Goal: Information Seeking & Learning: Learn about a topic

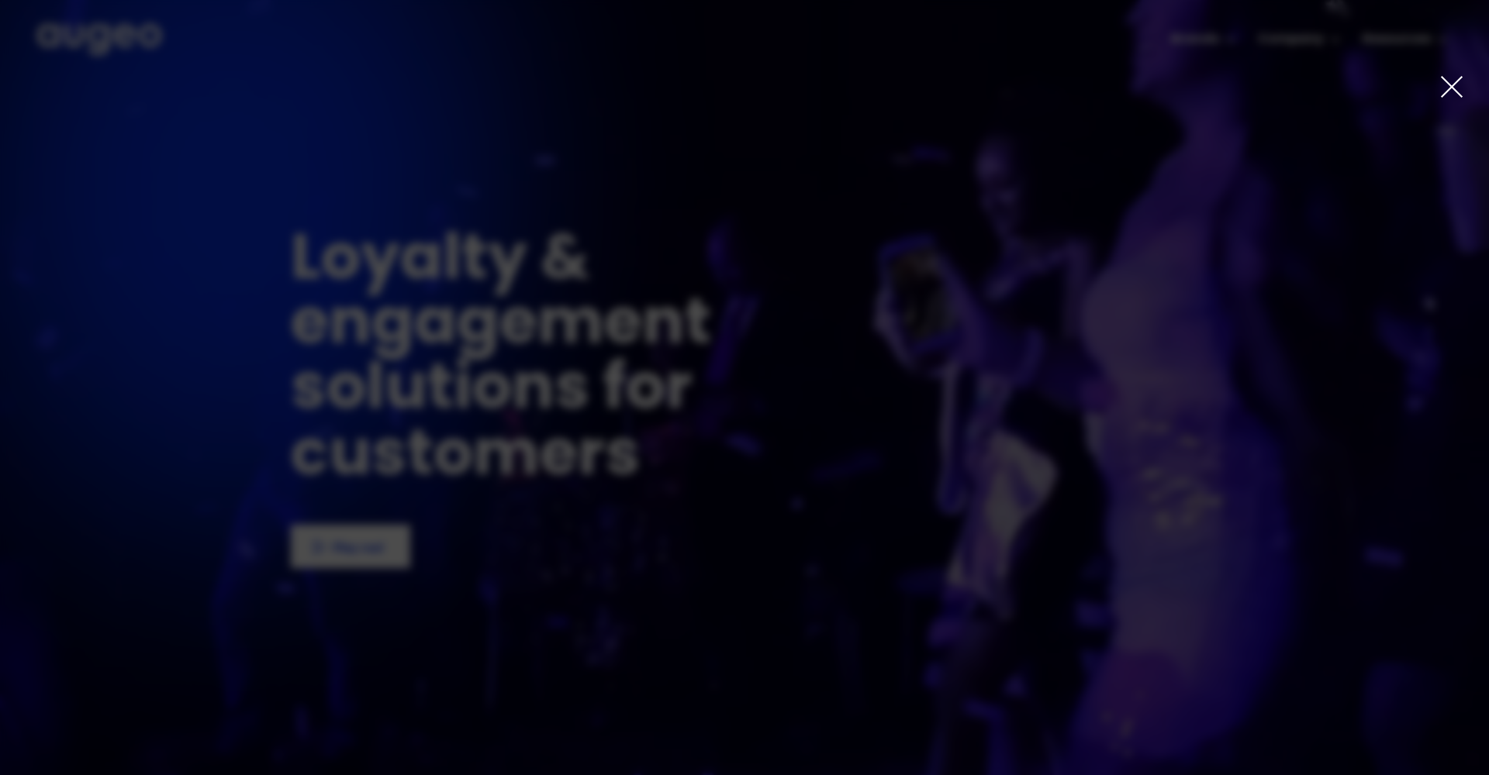
click at [1446, 86] on icon at bounding box center [1451, 86] width 25 height 25
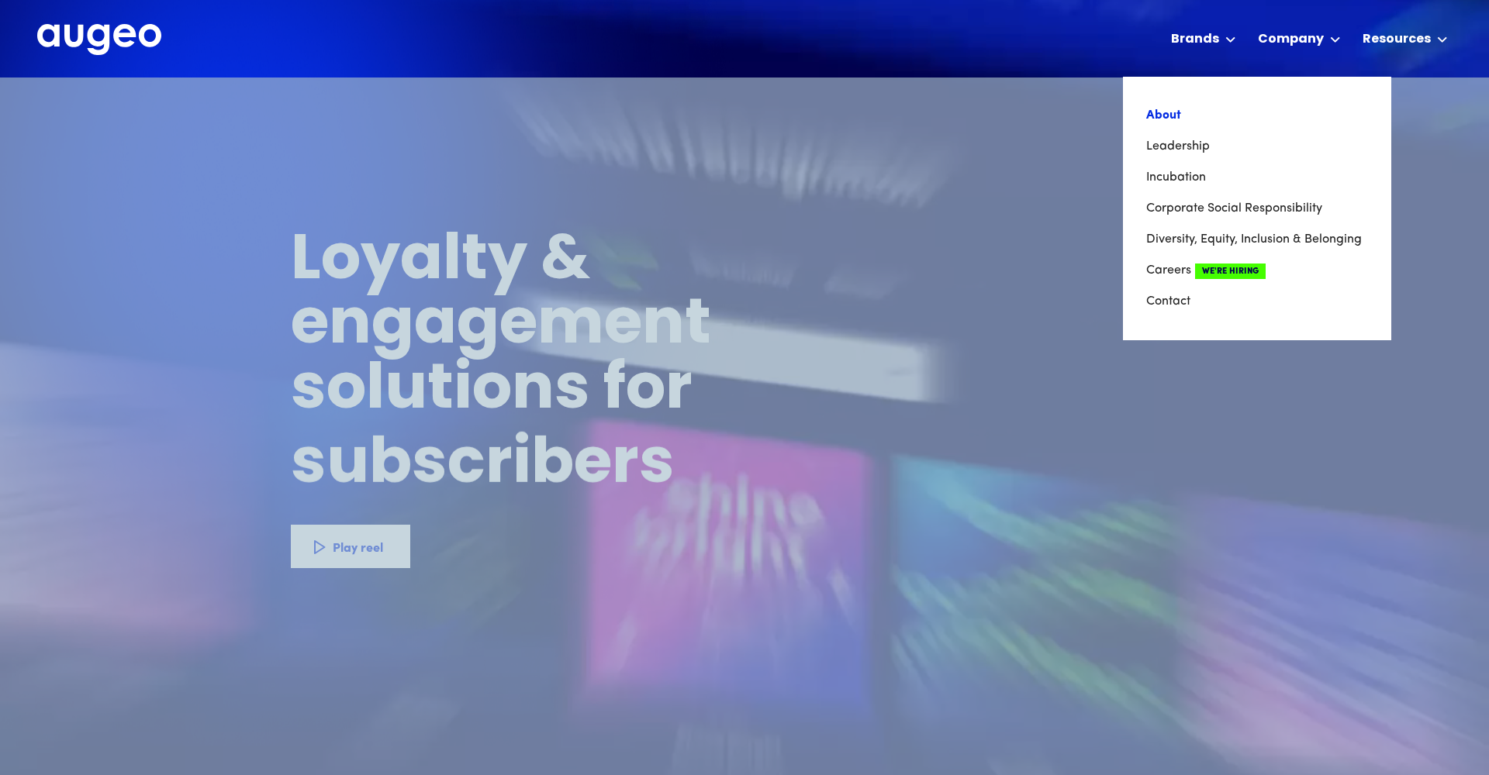
click at [1176, 116] on link "About" at bounding box center [1257, 115] width 222 height 31
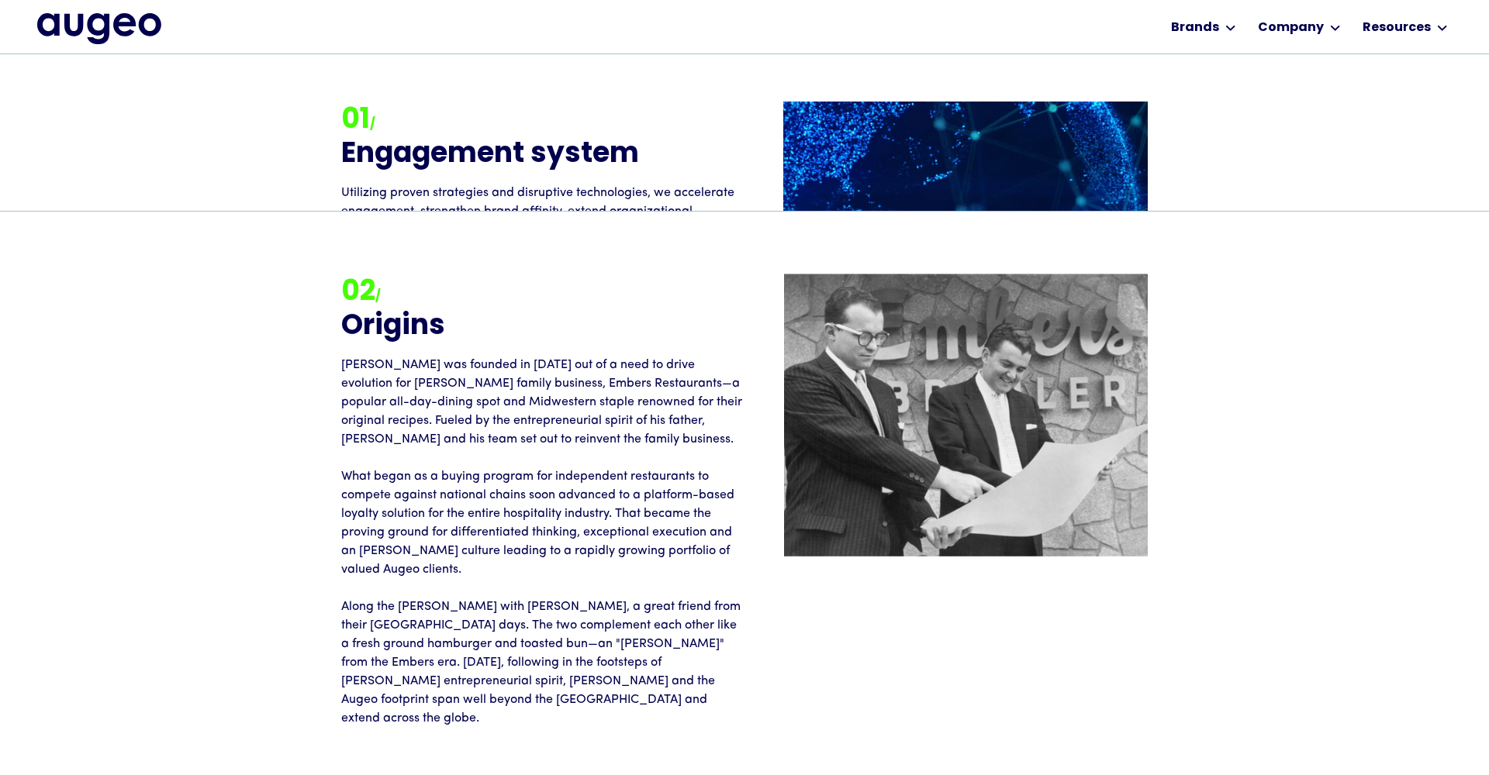
scroll to position [1799, 0]
click at [704, 182] on div "01 / Engagement system" at bounding box center [542, 143] width 403 height 82
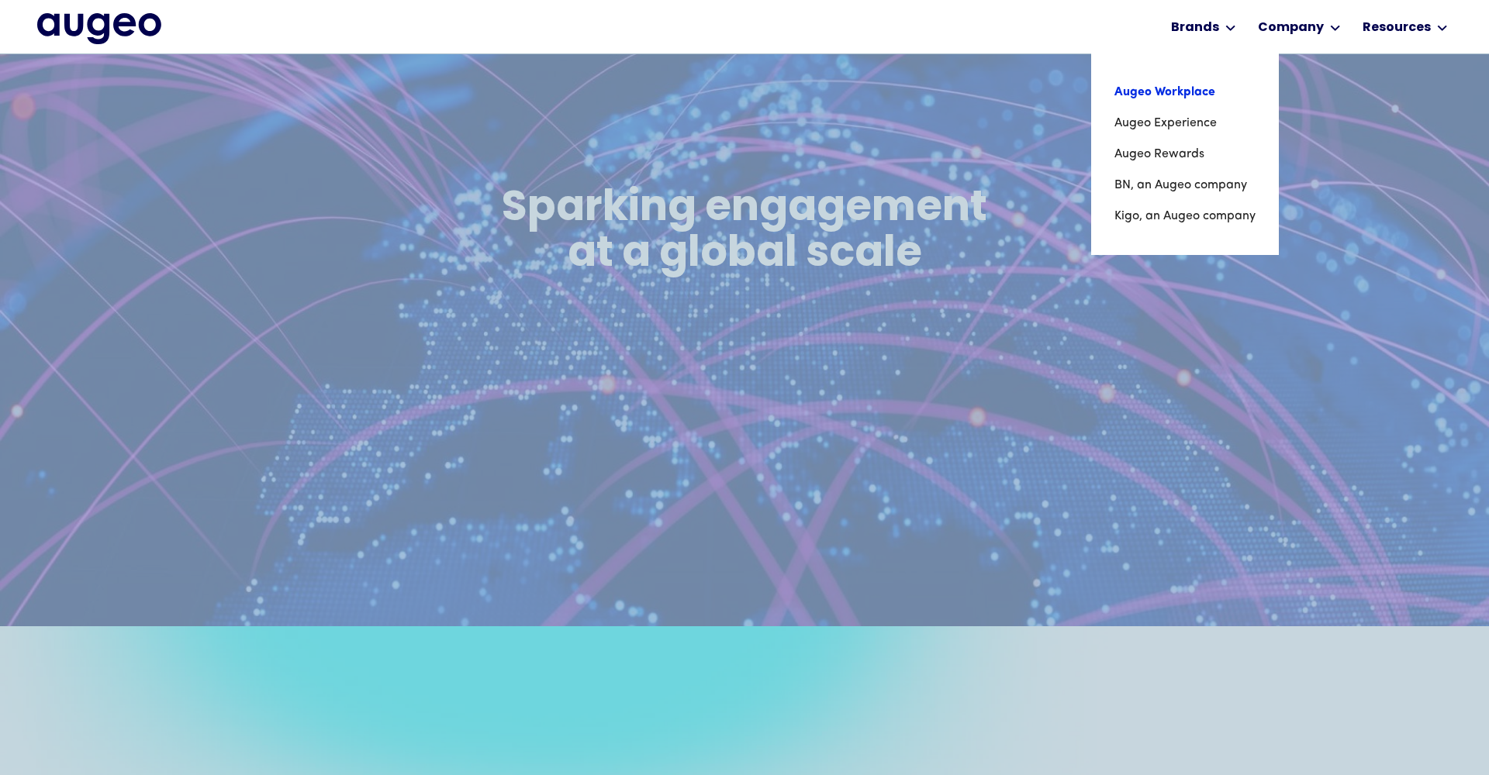
scroll to position [776, 0]
click at [1189, 120] on link "Augeo Experience" at bounding box center [1184, 123] width 141 height 31
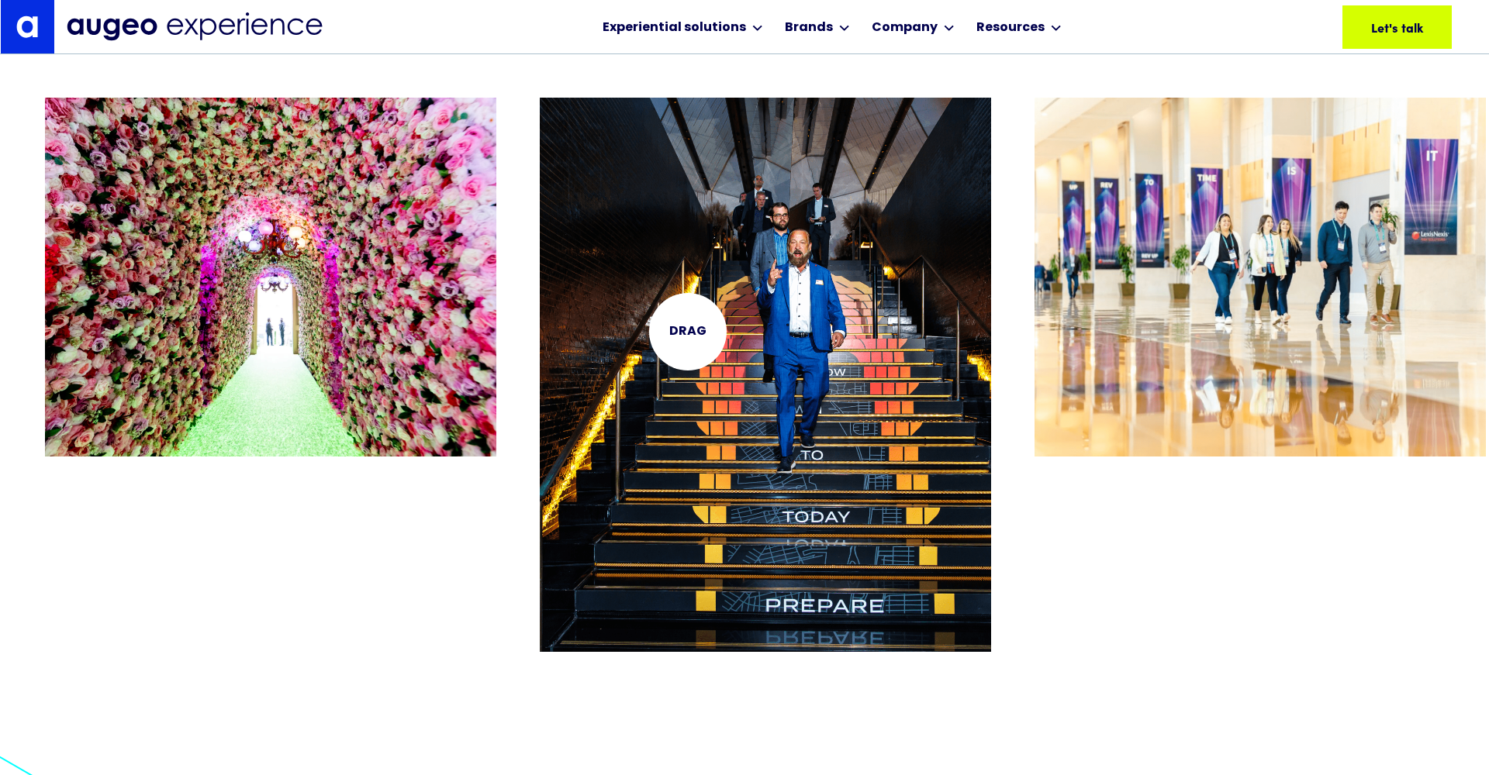
scroll to position [9059, 0]
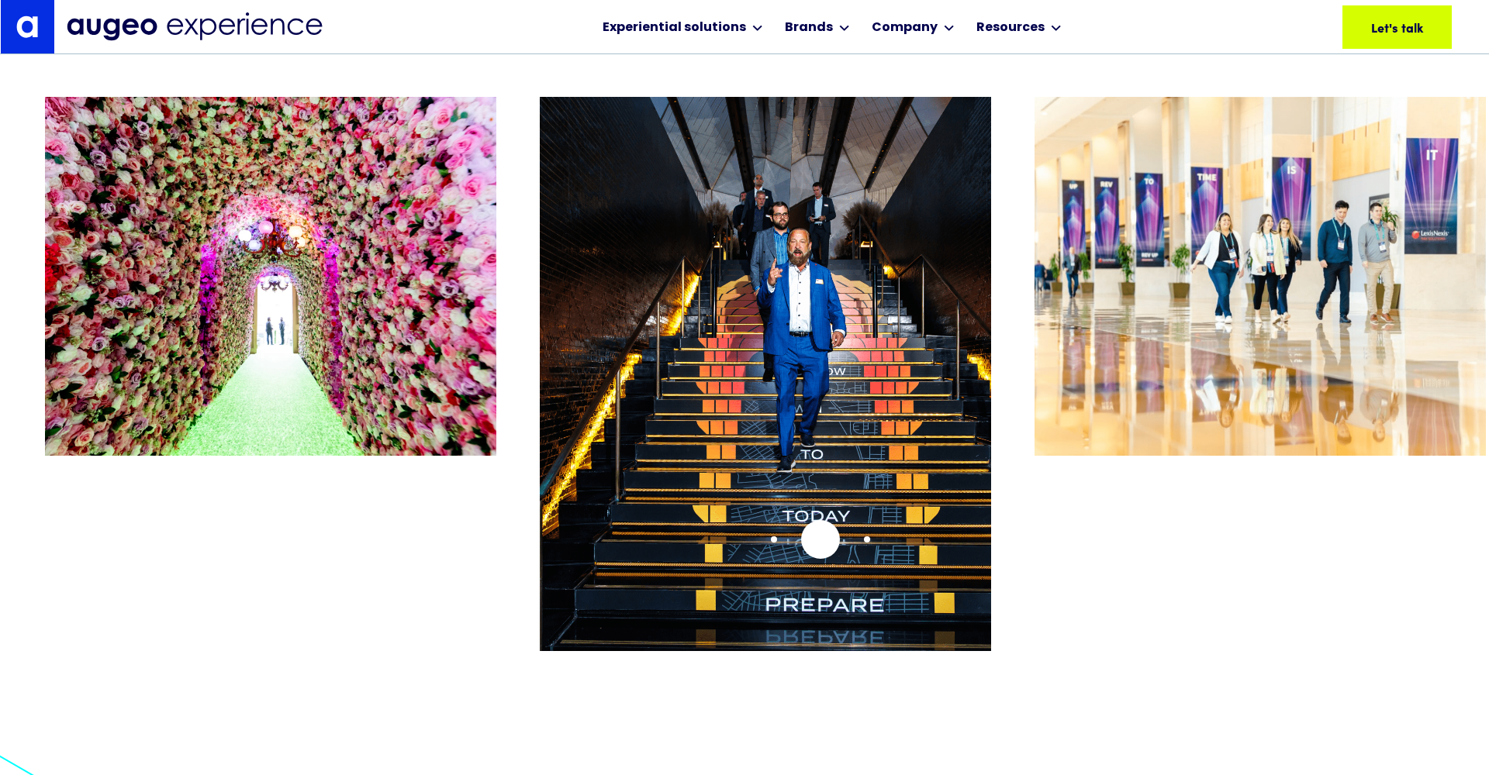
click at [821, 539] on img "2 / 26" at bounding box center [765, 374] width 451 height 554
click at [873, 517] on img "2 / 26" at bounding box center [765, 374] width 451 height 554
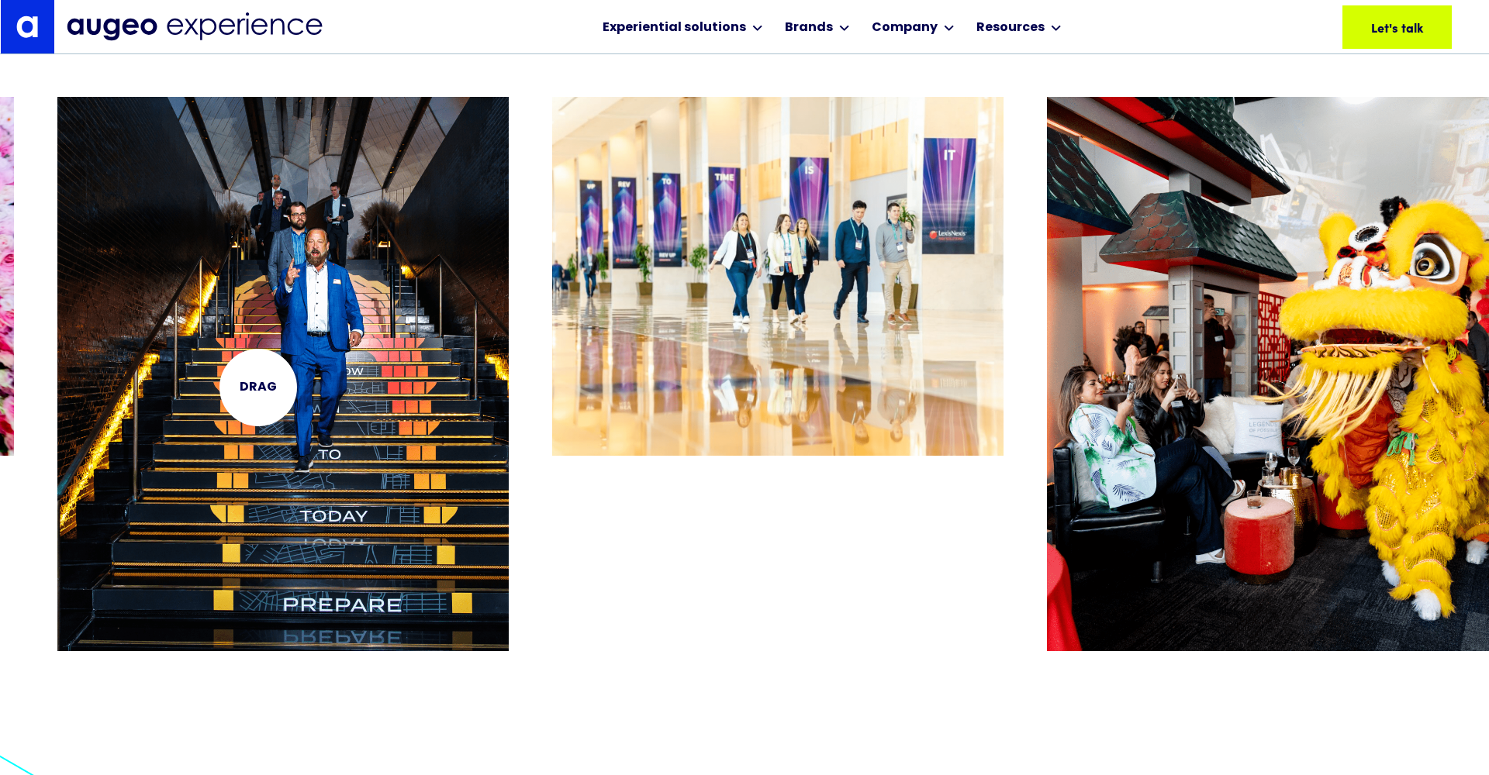
click at [259, 385] on img "2 / 26" at bounding box center [282, 374] width 451 height 554
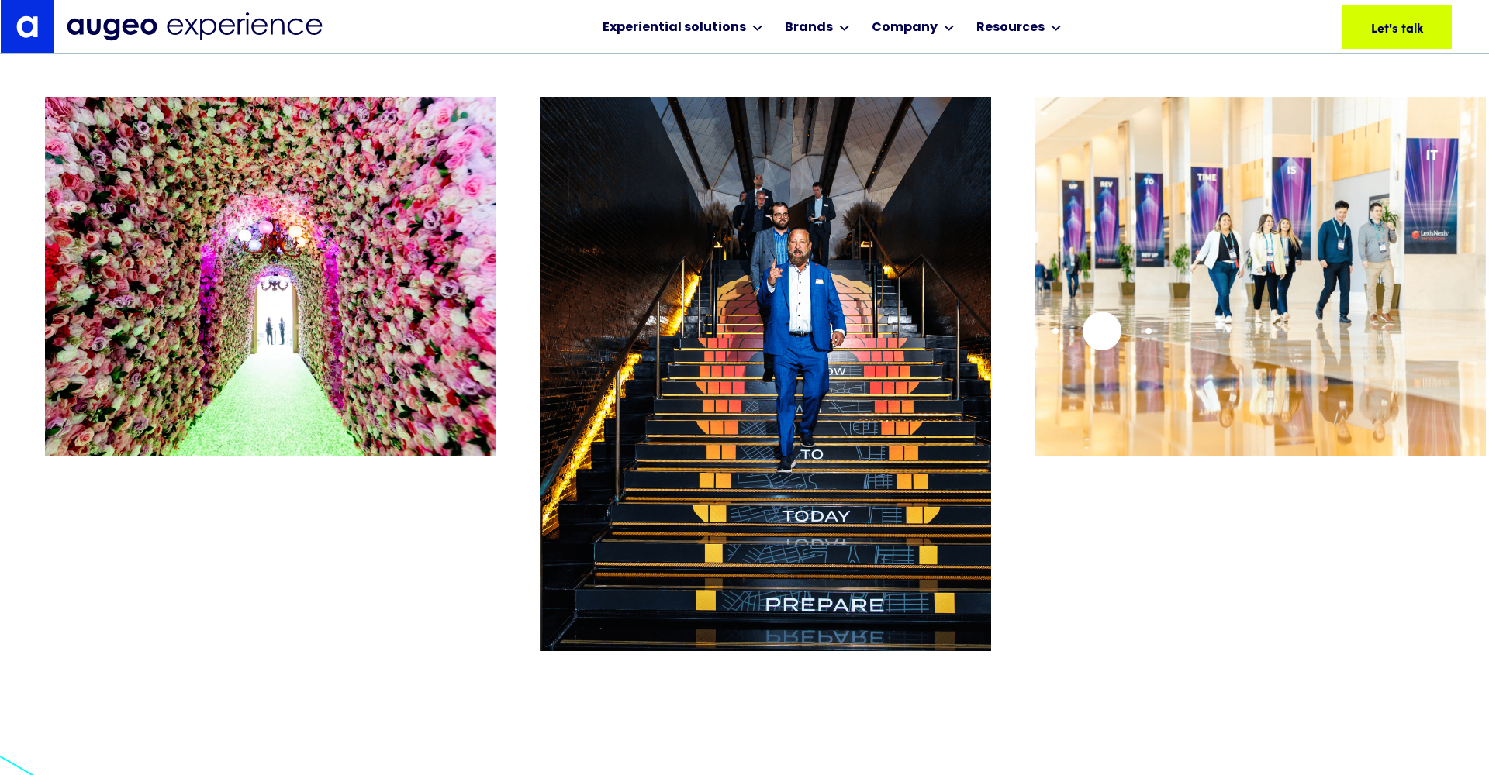
click at [1102, 331] on img "3 / 26" at bounding box center [1259, 276] width 451 height 359
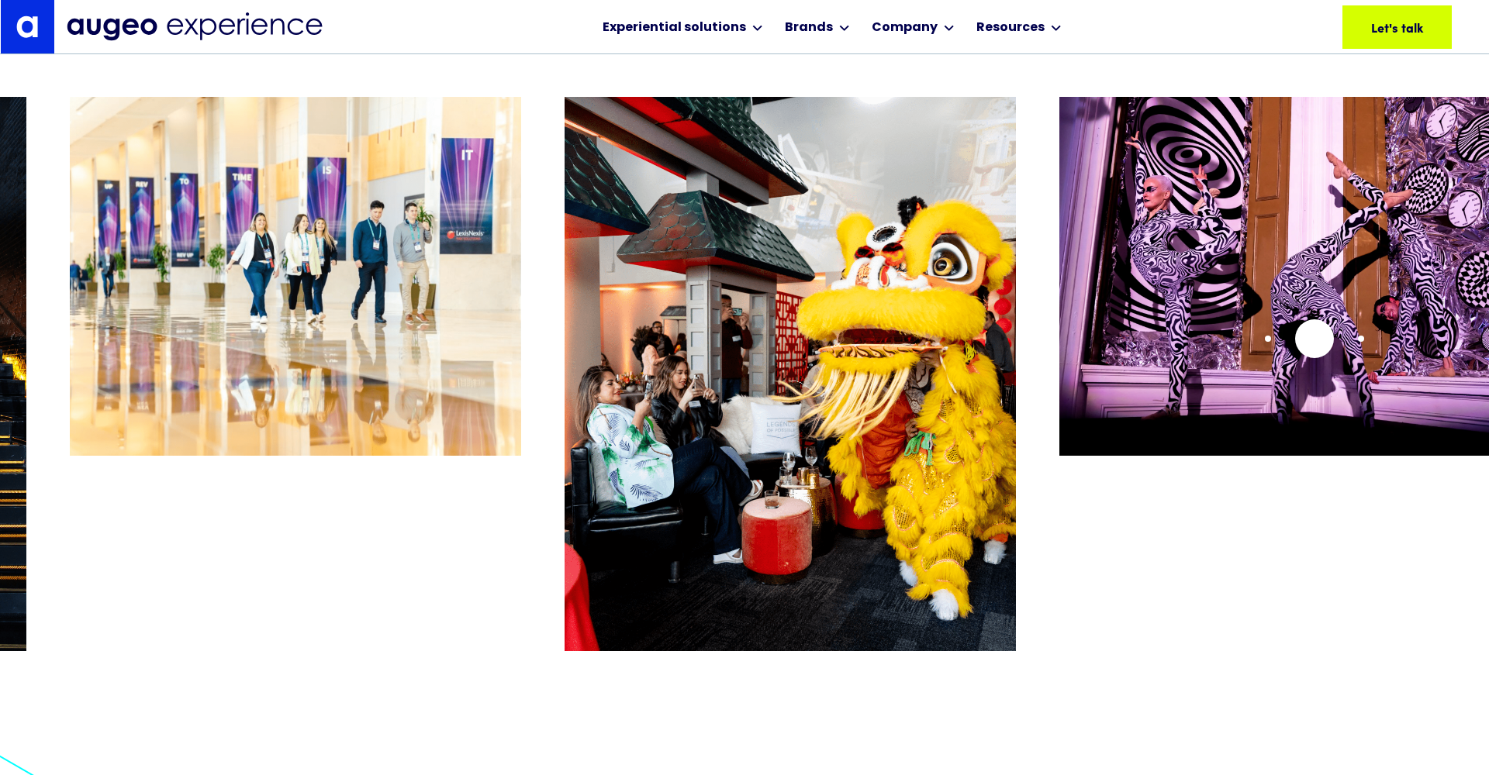
click at [1314, 339] on img "5 / 26" at bounding box center [1284, 276] width 451 height 359
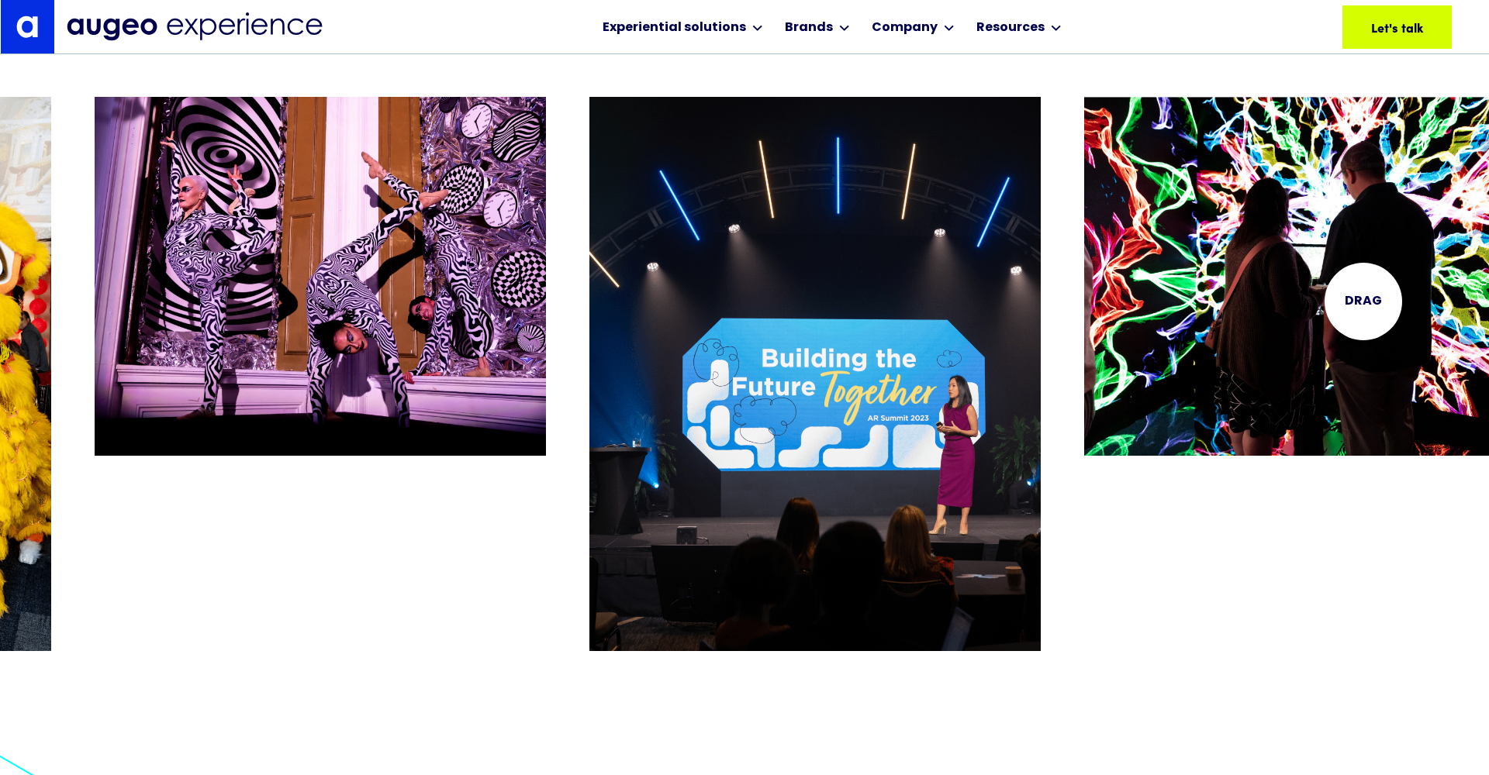
click at [1363, 302] on img "7 / 26" at bounding box center [1309, 277] width 451 height 360
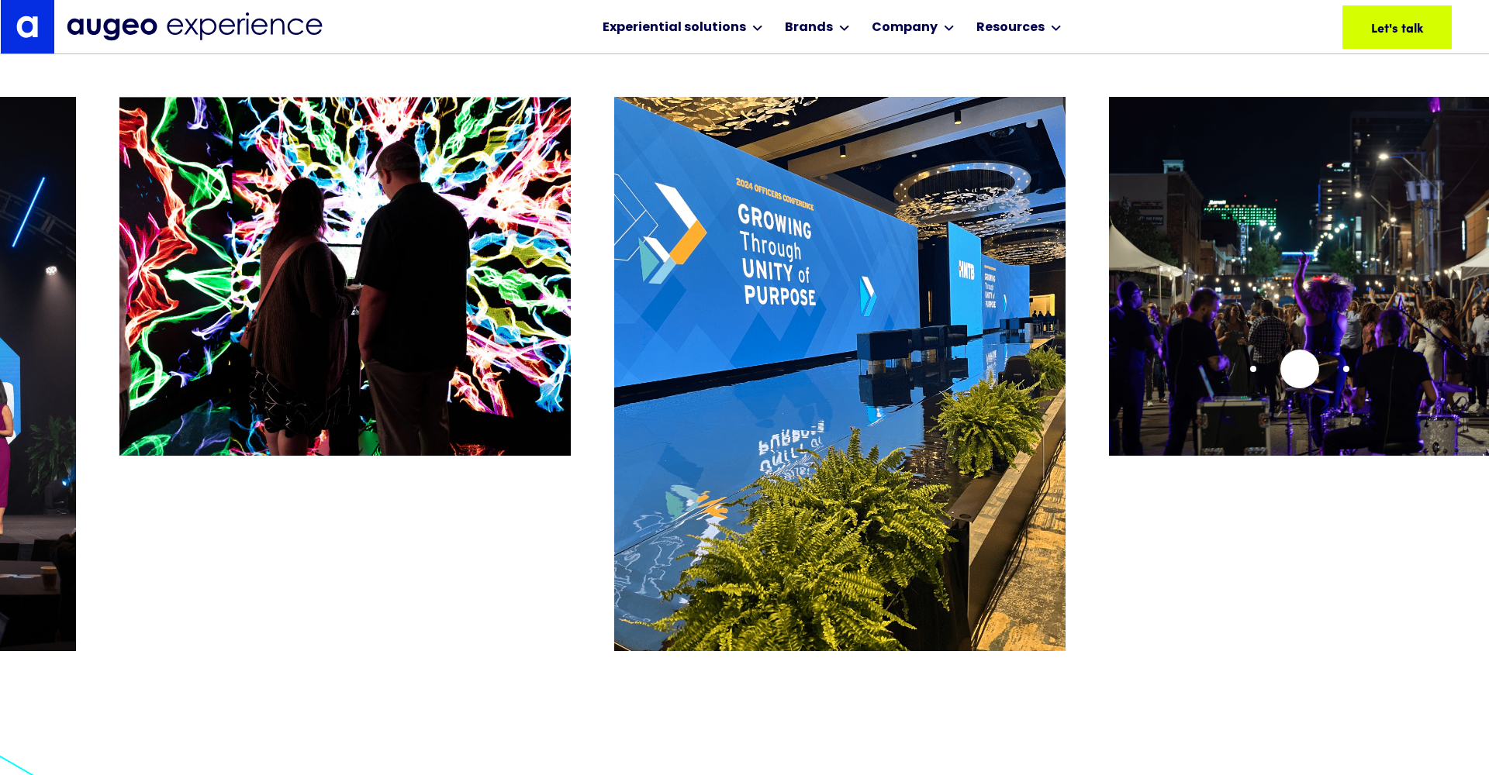
click at [1299, 369] on img "9 / 26" at bounding box center [1334, 276] width 451 height 359
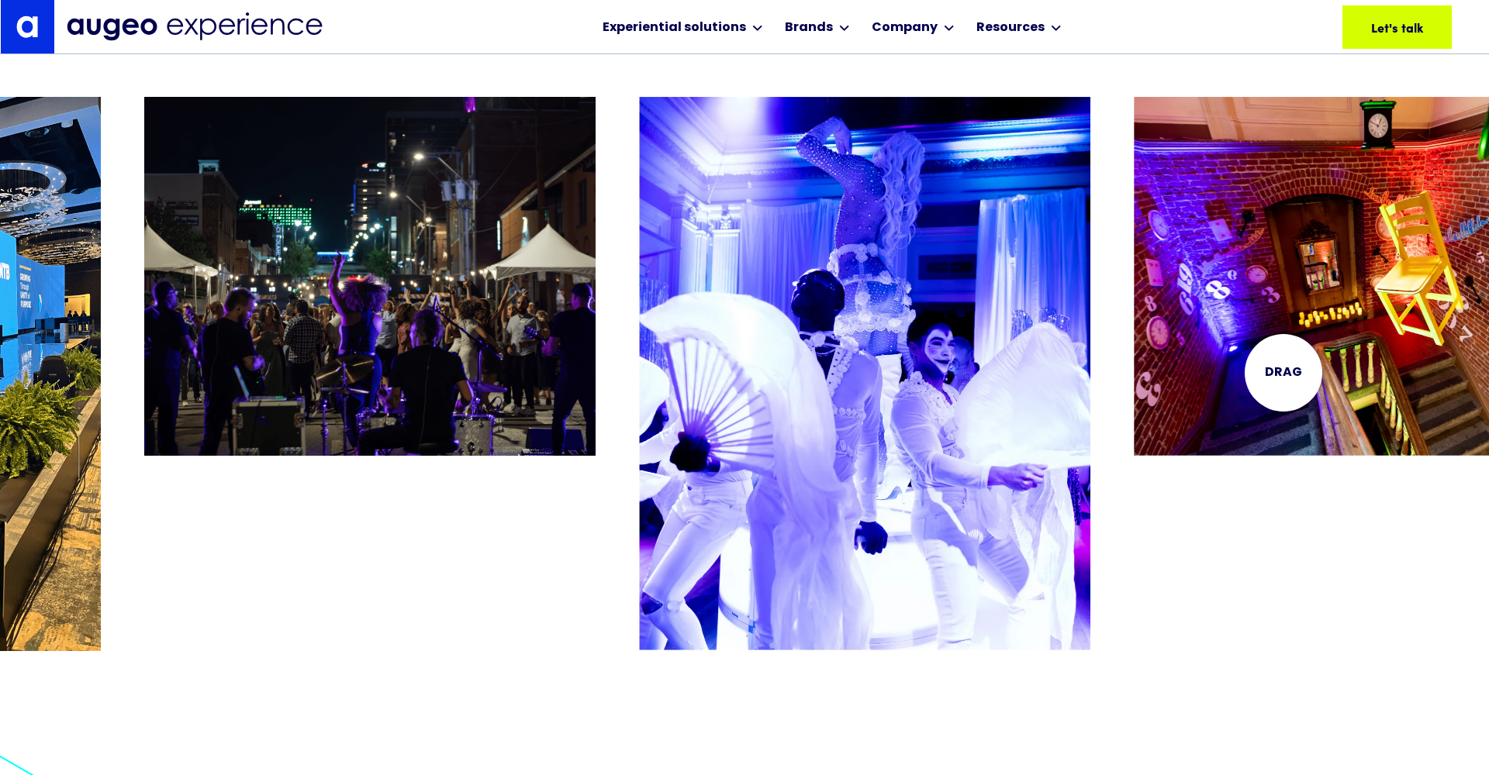
click at [1284, 373] on img "11 / 26" at bounding box center [1359, 276] width 451 height 359
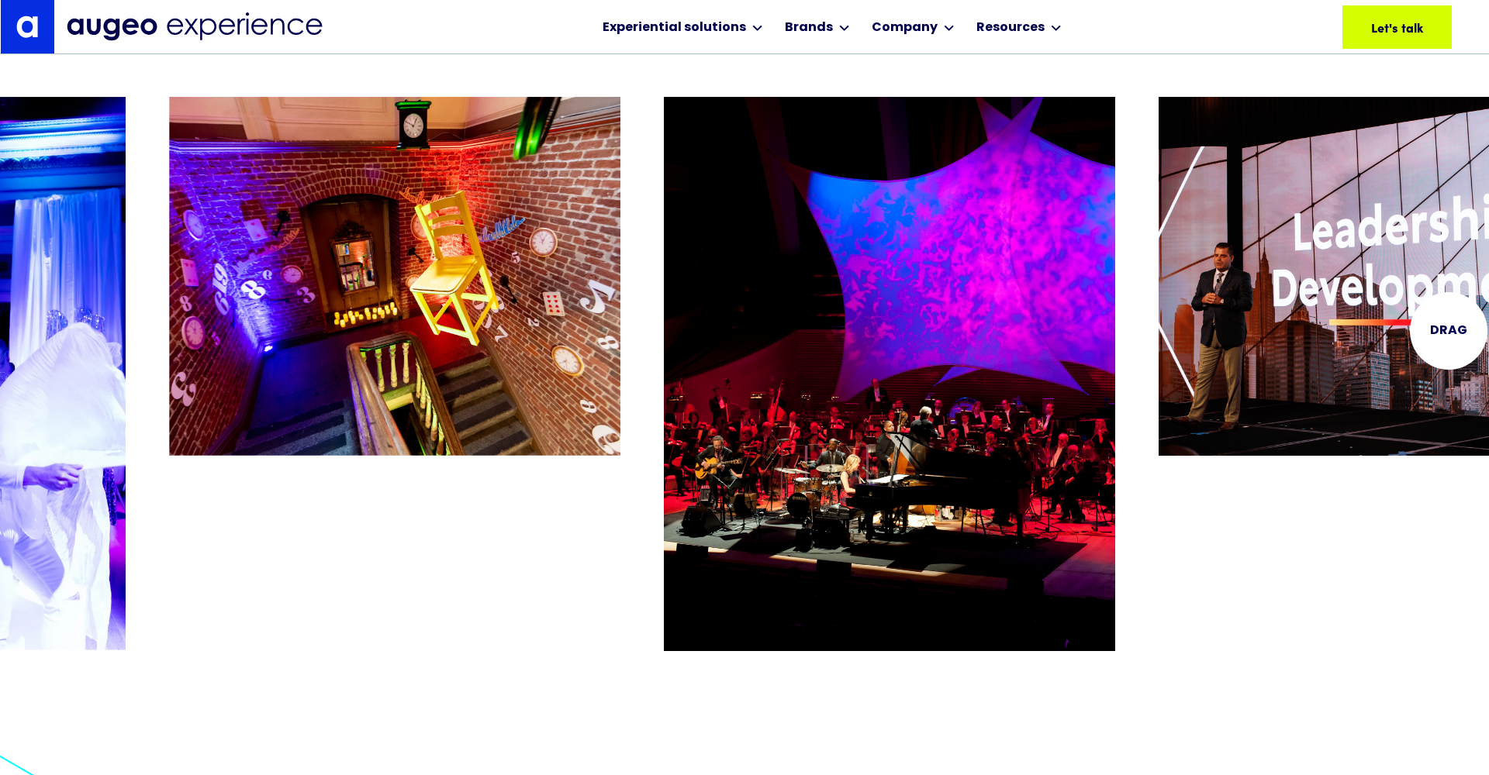
click at [1454, 331] on img "13 / 26" at bounding box center [1383, 276] width 451 height 359
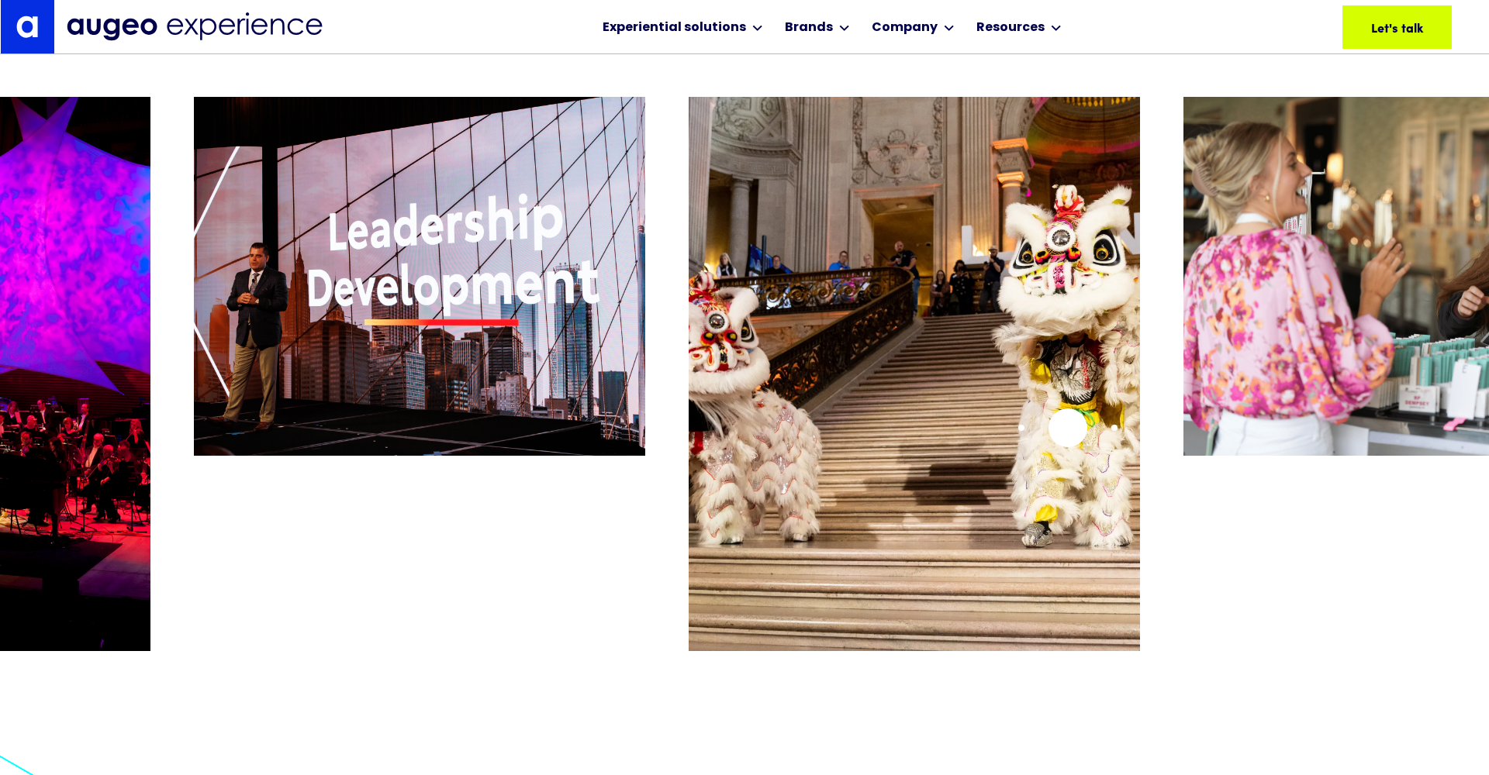
click at [1068, 428] on img "14 / 26" at bounding box center [913, 374] width 451 height 554
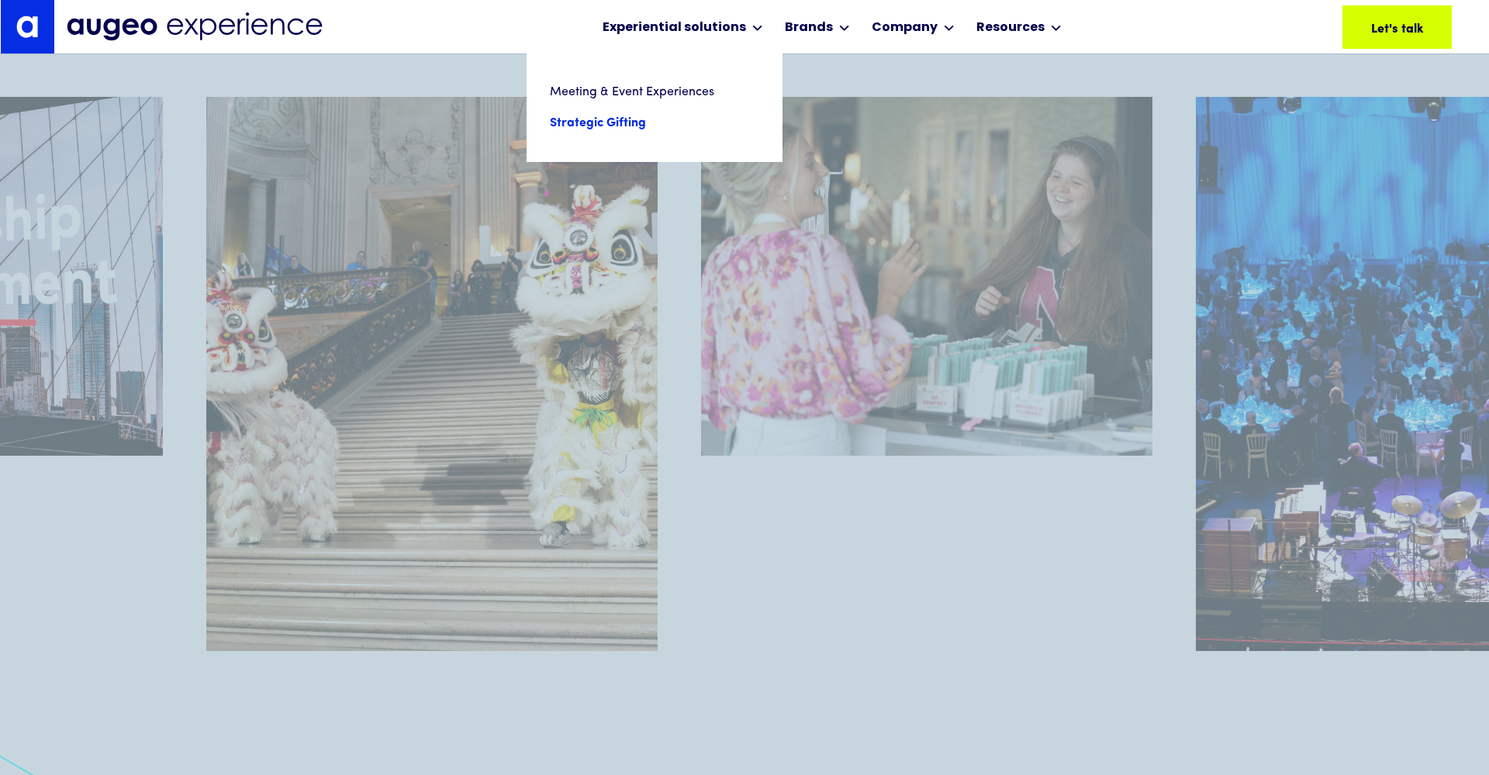
click at [620, 124] on link "Strategic Gifting" at bounding box center [654, 123] width 209 height 31
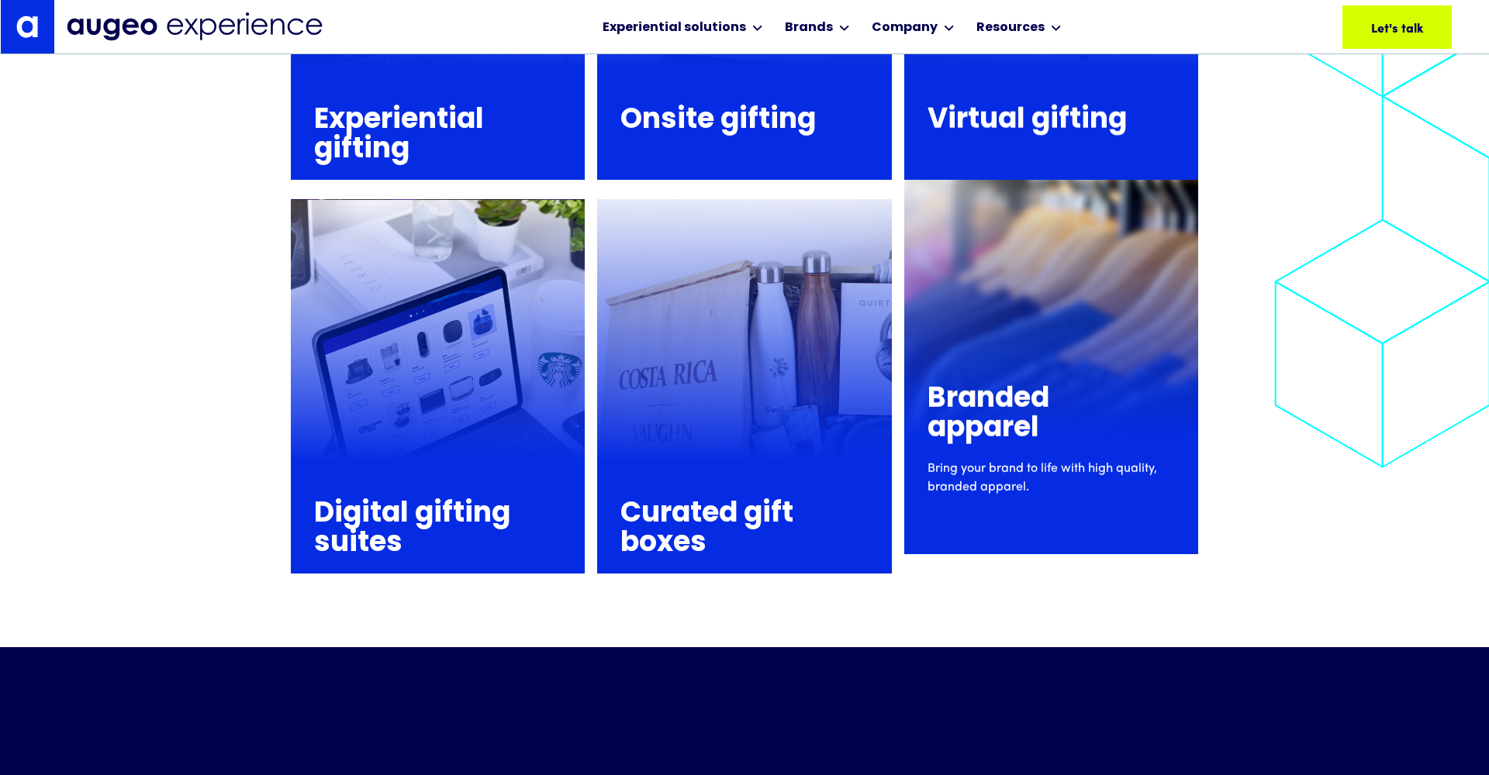
scroll to position [2211, 0]
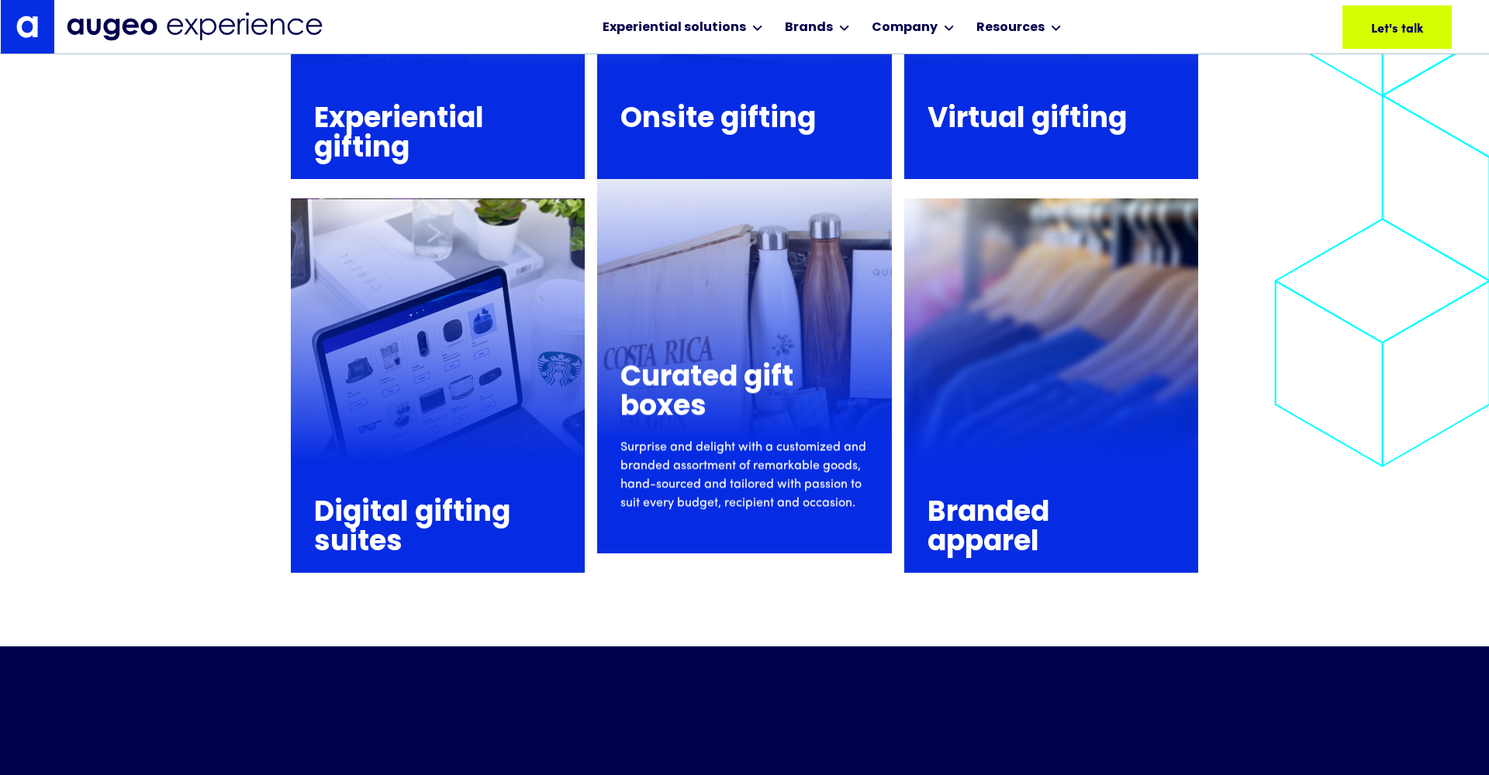
click at [793, 334] on div "Curated gift boxes Surprise and delight with a customized and branded assortmen…" at bounding box center [744, 431] width 294 height 211
click at [750, 413] on h3 "Curated gift boxes" at bounding box center [736, 393] width 233 height 59
click at [744, 391] on h3 "Curated gift boxes" at bounding box center [736, 394] width 233 height 59
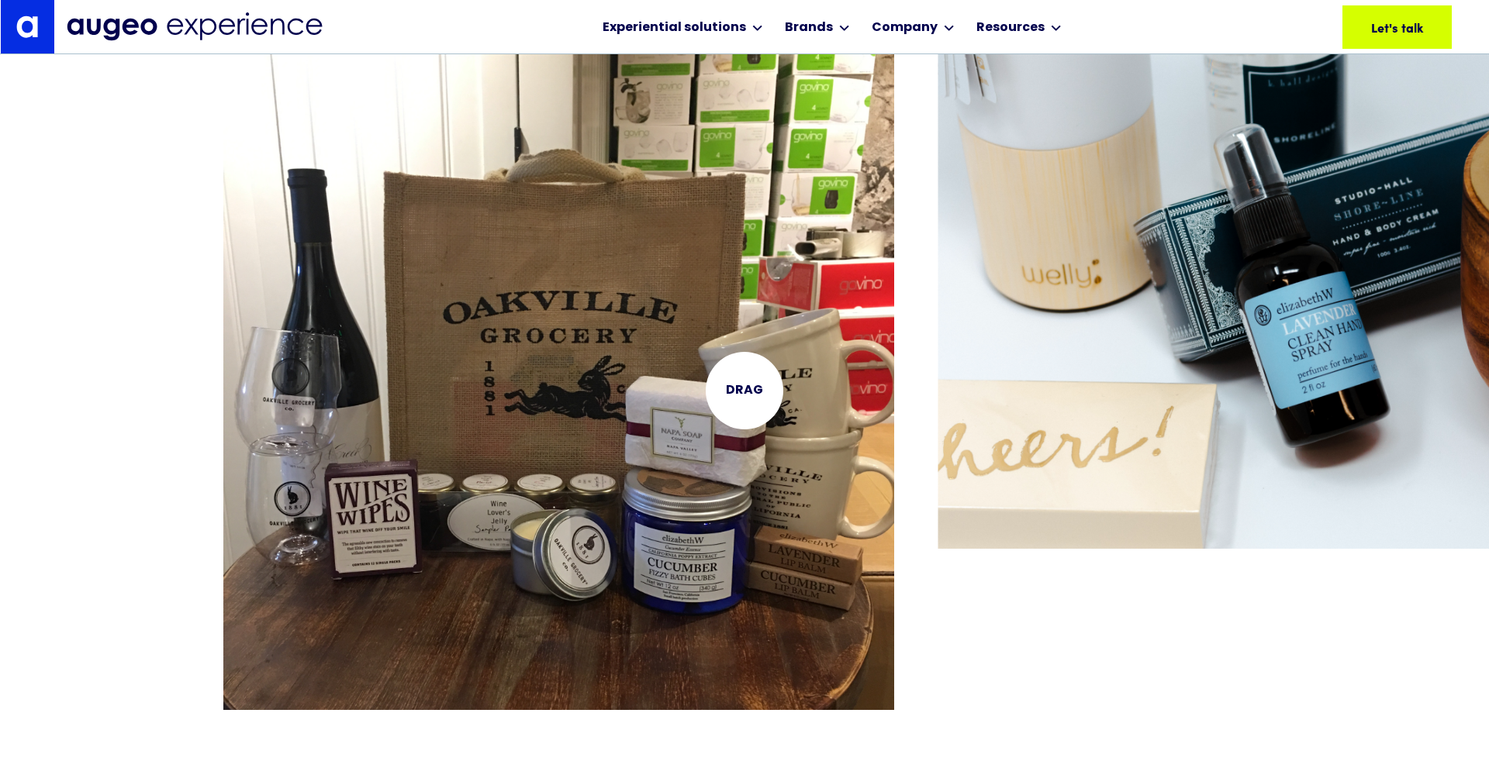
scroll to position [3756, 0]
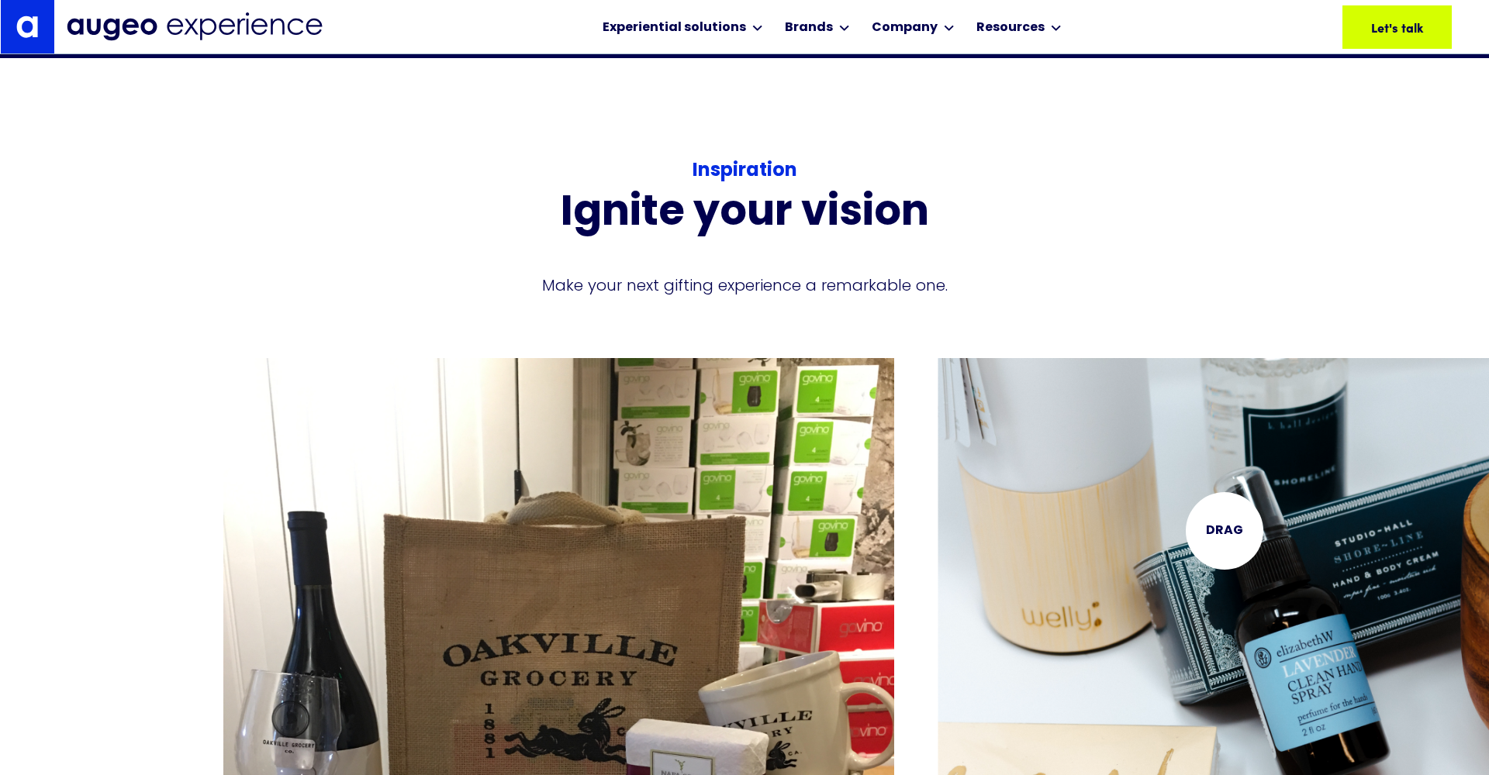
click at [1224, 531] on img "2 / 15" at bounding box center [1272, 624] width 671 height 533
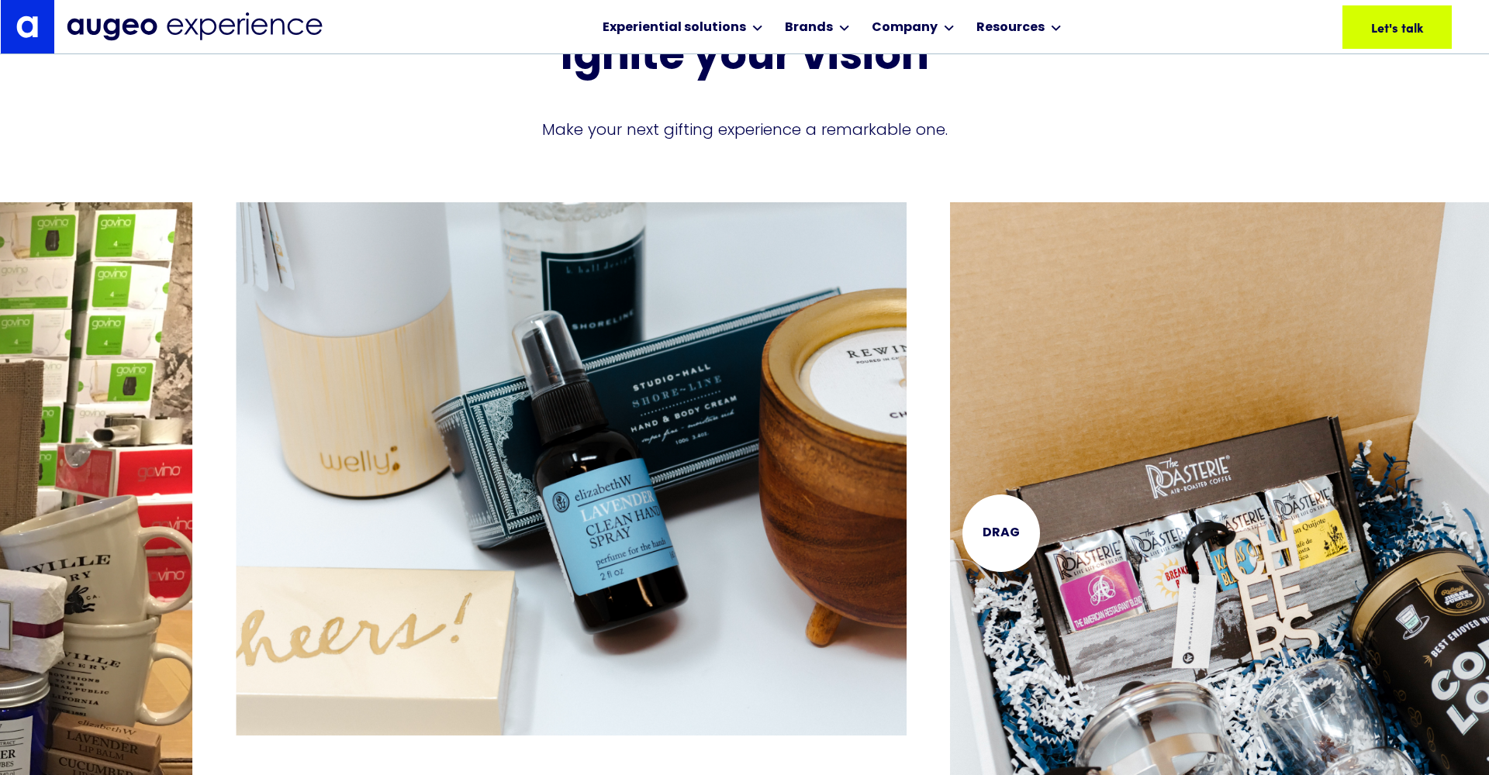
scroll to position [3569, 0]
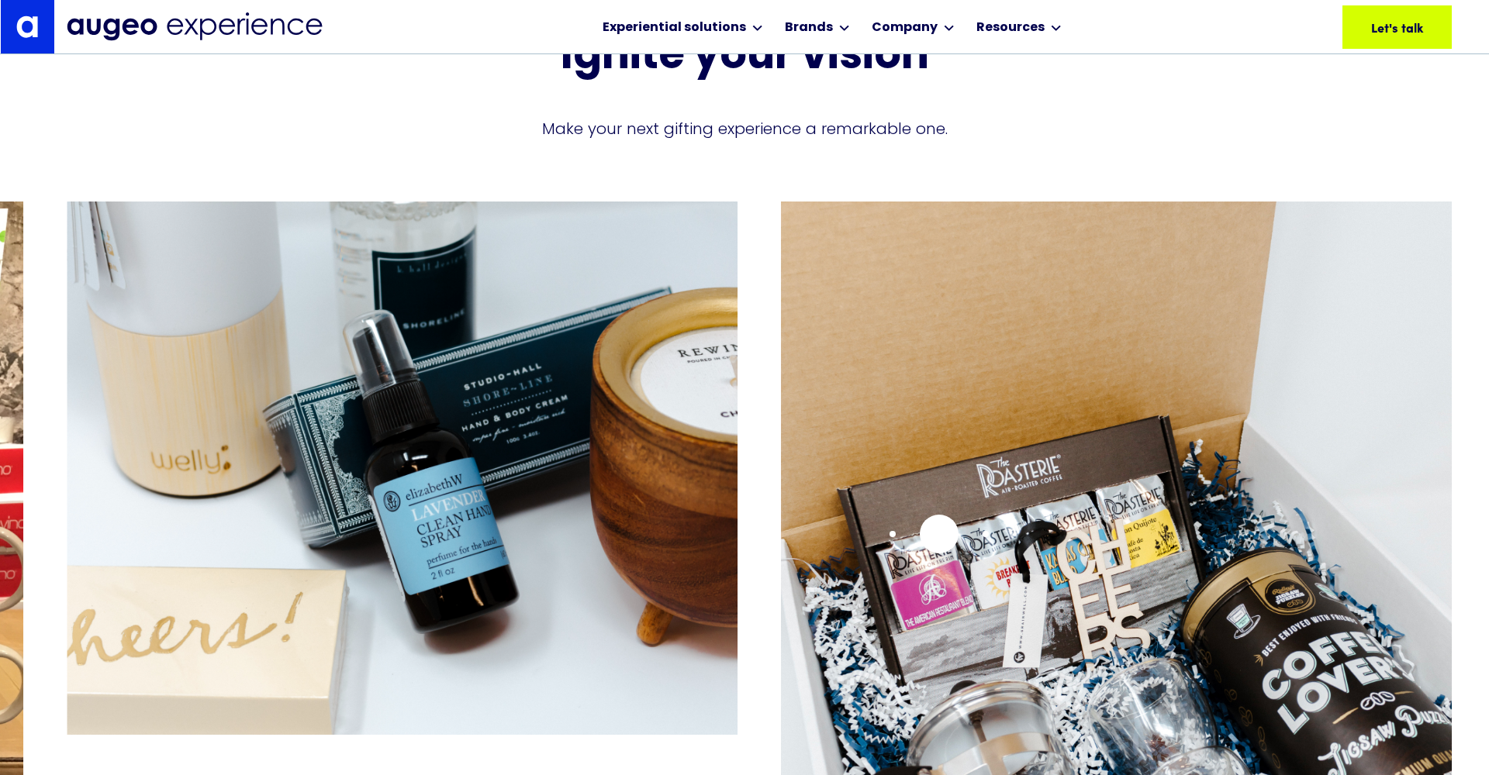
click at [939, 534] on img "3 / 15" at bounding box center [1116, 613] width 671 height 823
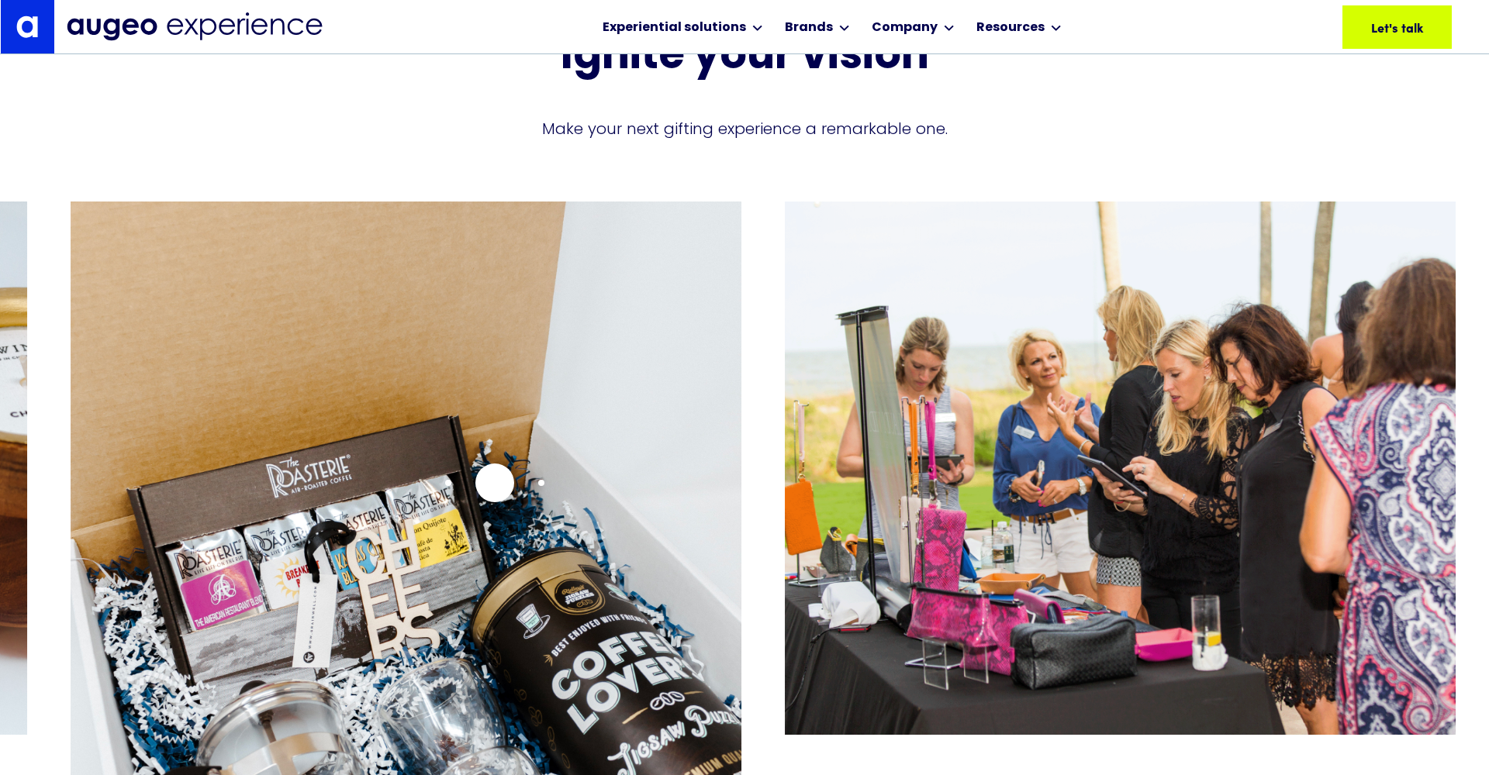
click at [495, 483] on img "3 / 15" at bounding box center [406, 613] width 671 height 823
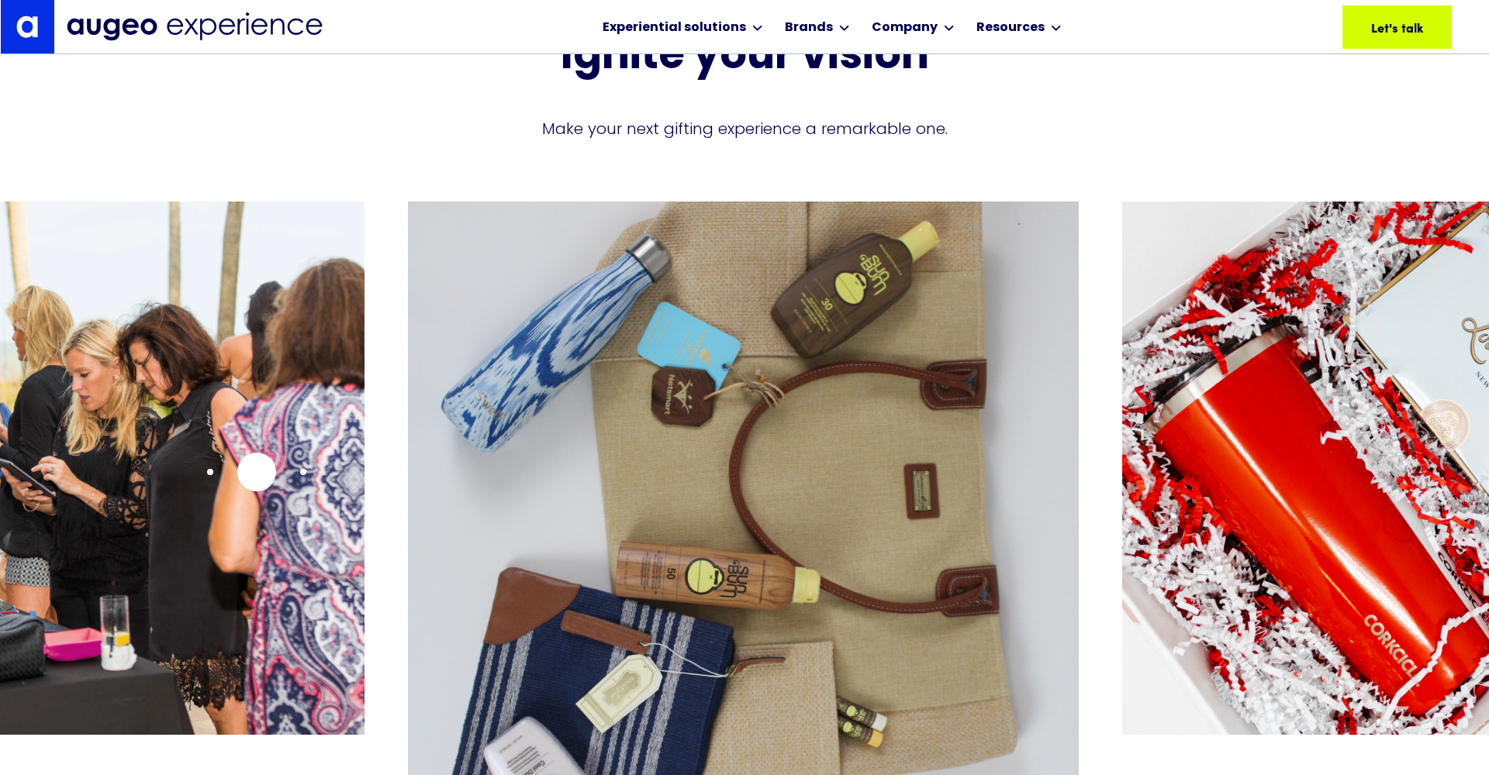
click at [256, 472] on img "4 / 15" at bounding box center [29, 468] width 671 height 533
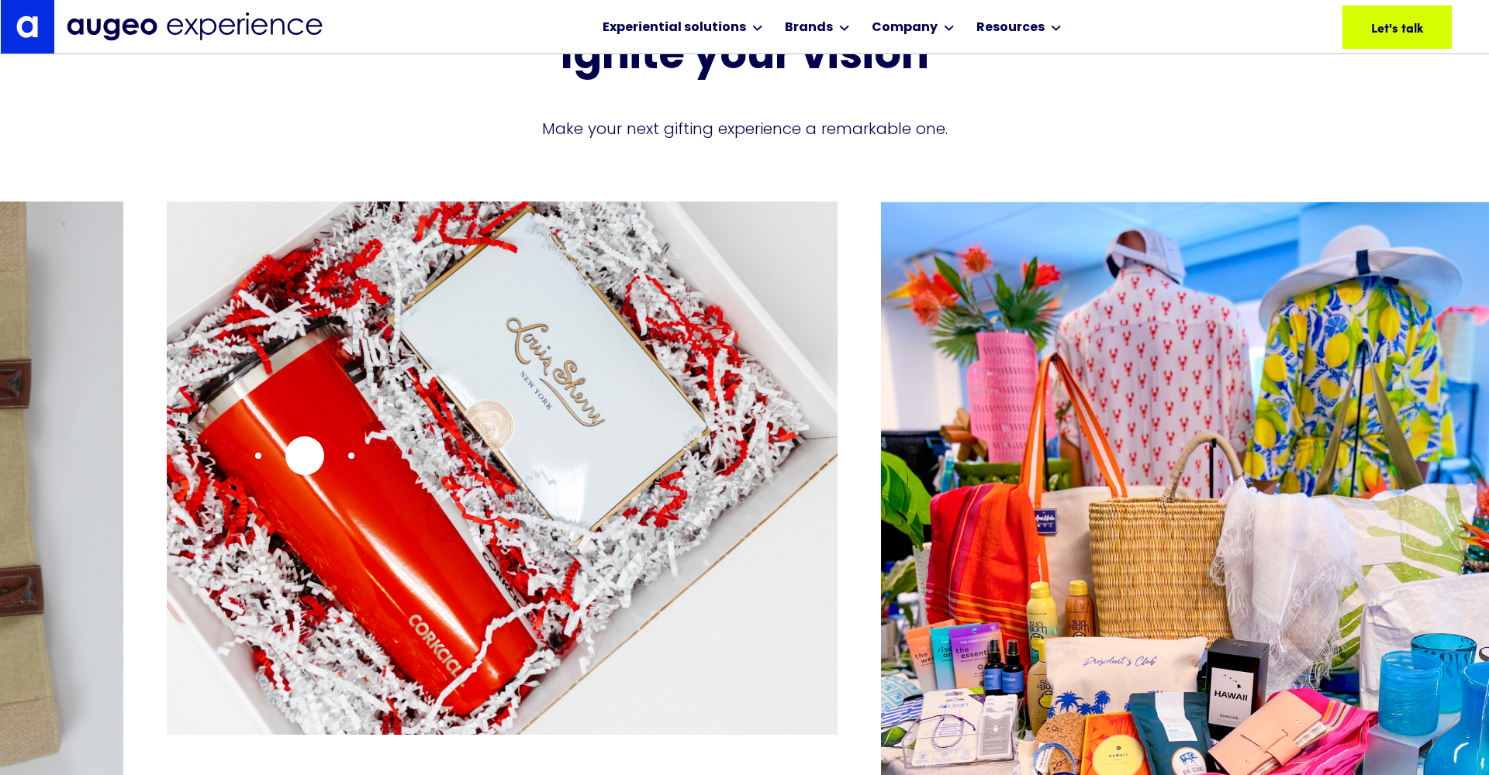
click at [305, 456] on img "6 / 15" at bounding box center [502, 468] width 671 height 533
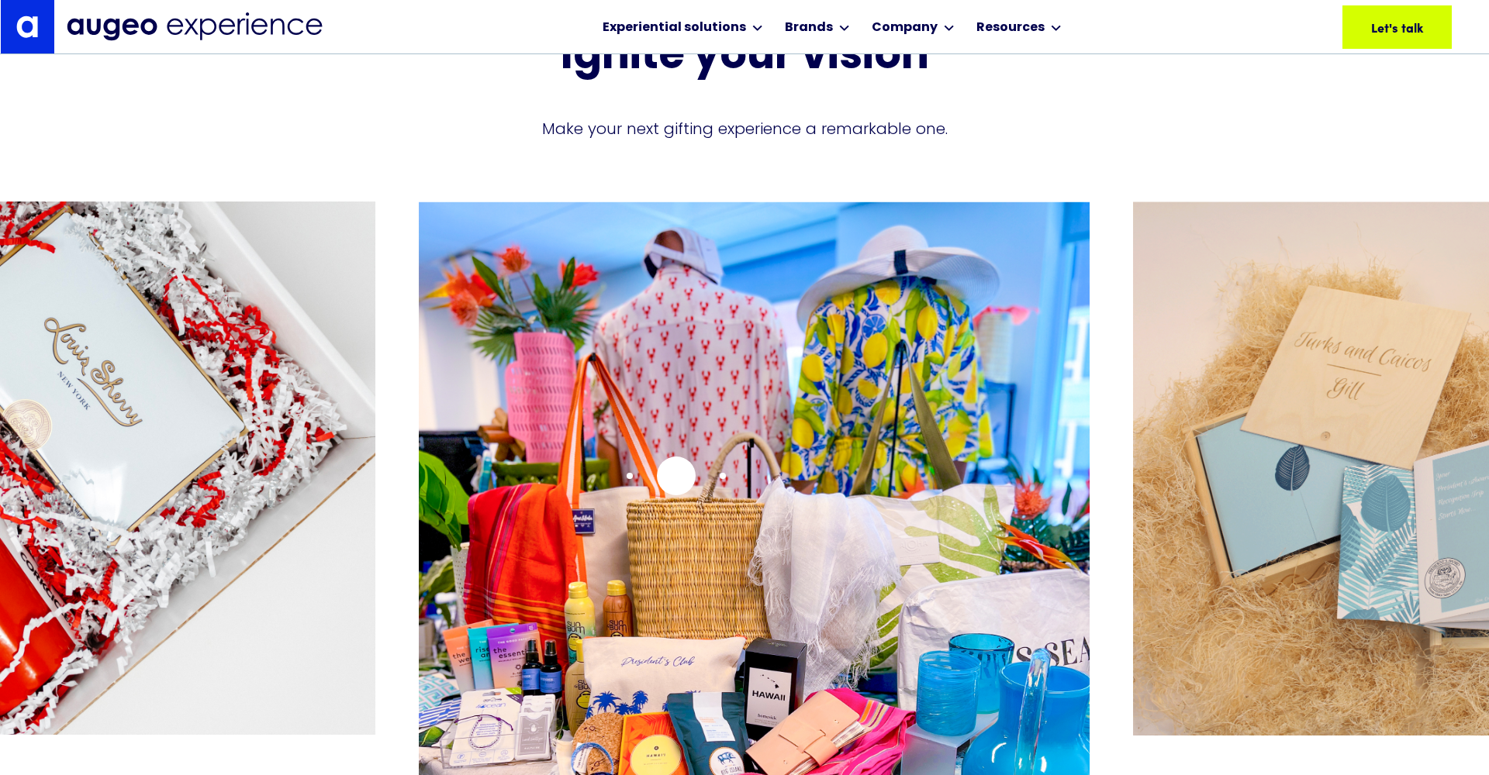
click at [675, 475] on img "7 / 15" at bounding box center [754, 614] width 671 height 824
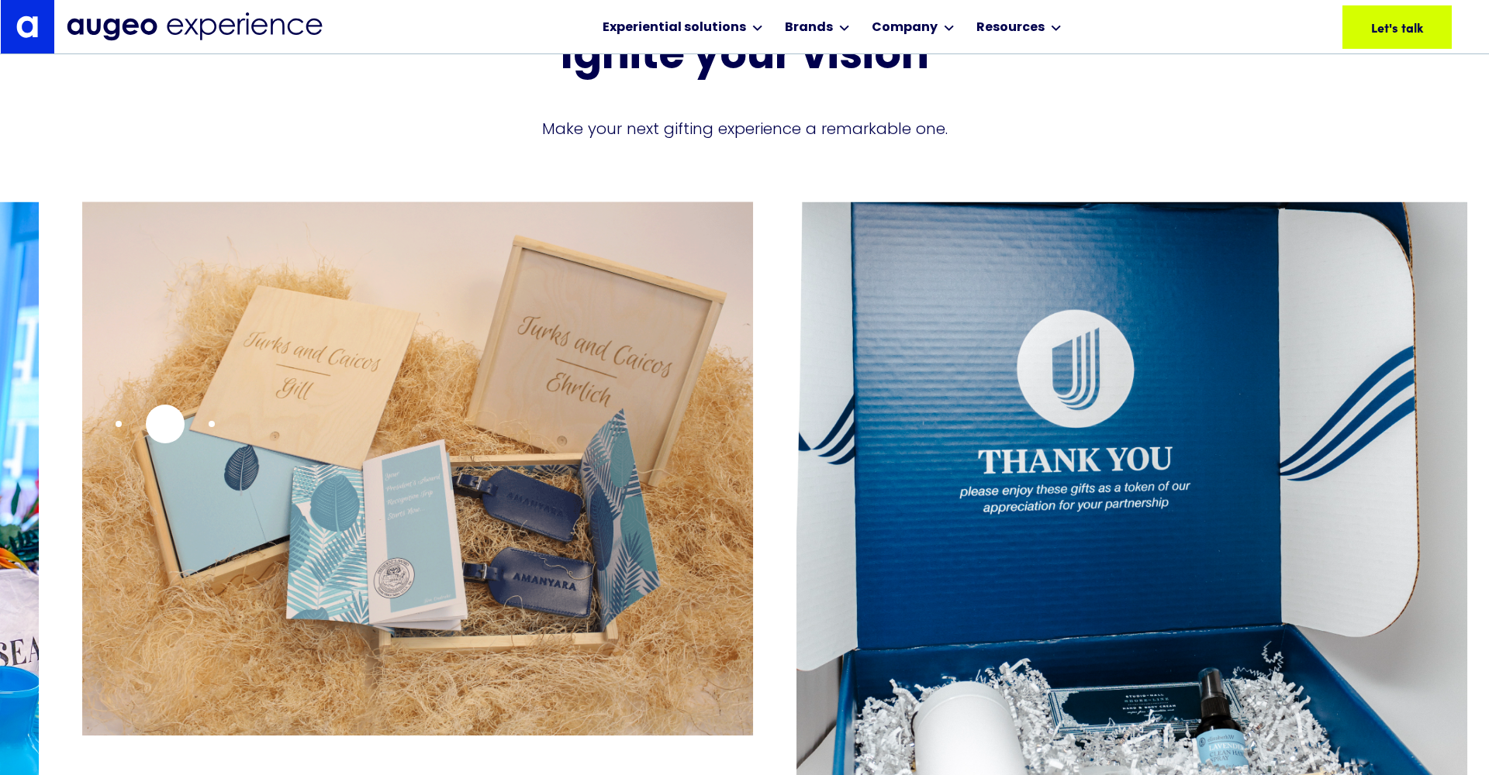
click at [165, 424] on img "8 / 15" at bounding box center [417, 469] width 671 height 534
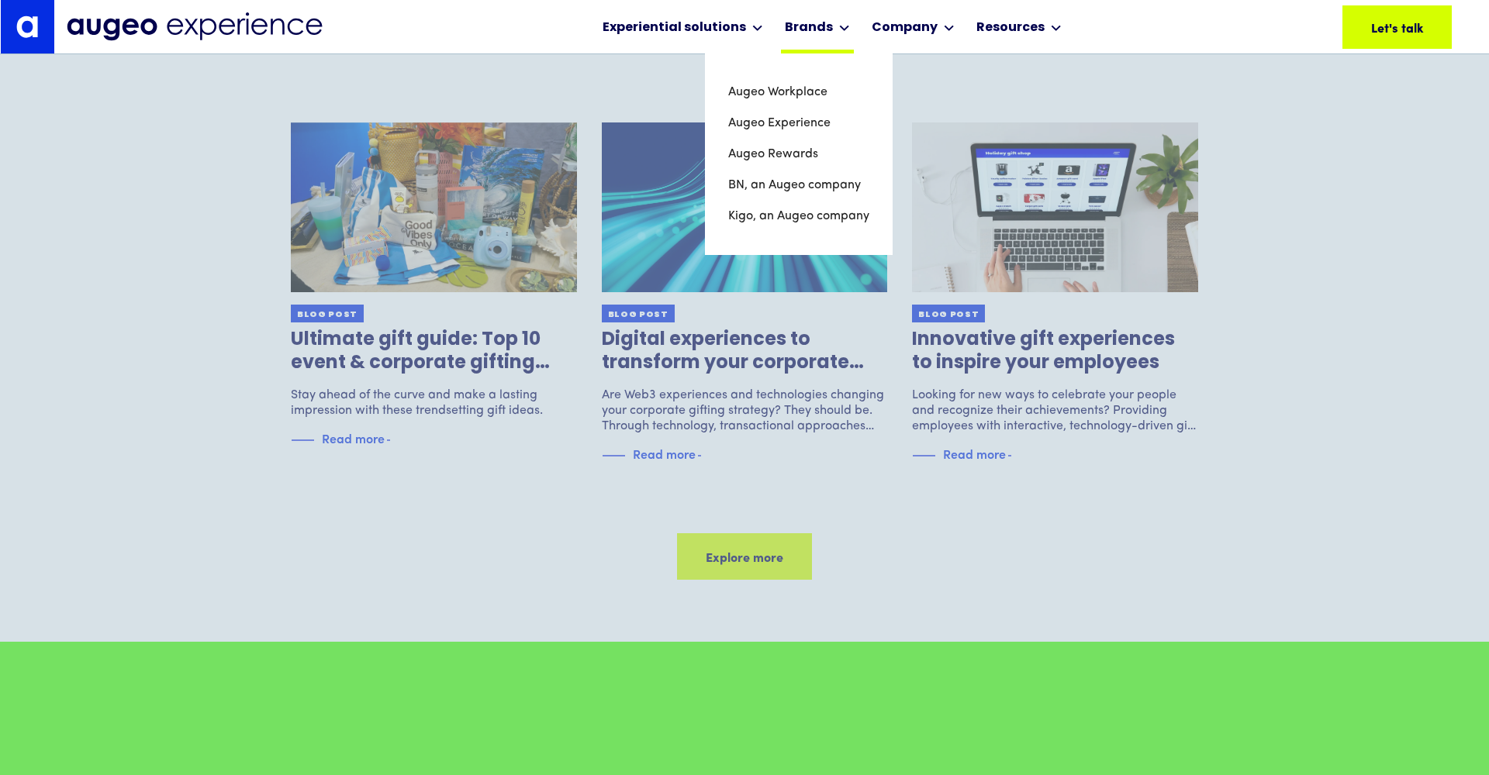
scroll to position [5526, 0]
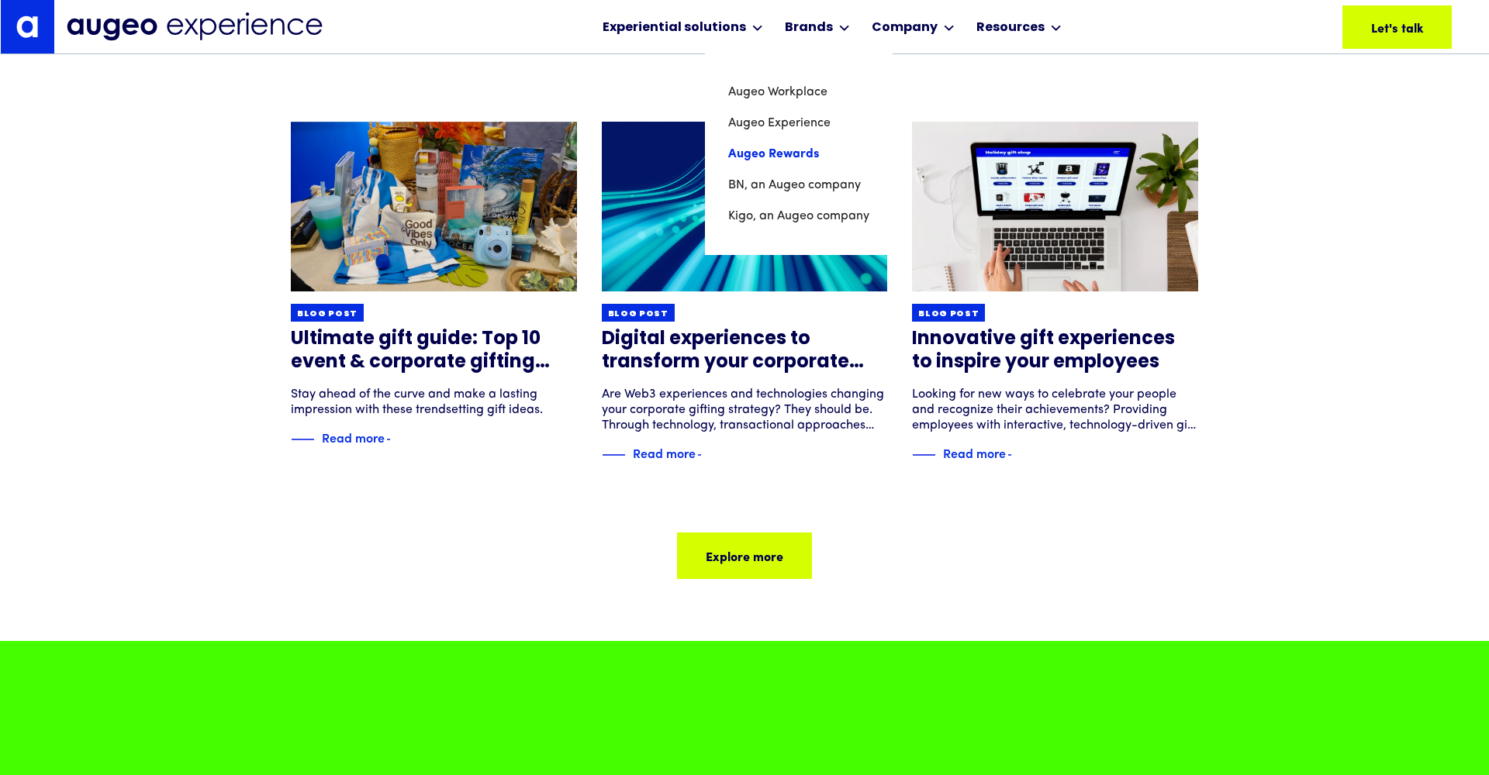
click at [785, 156] on link "Augeo Rewards" at bounding box center [798, 154] width 141 height 31
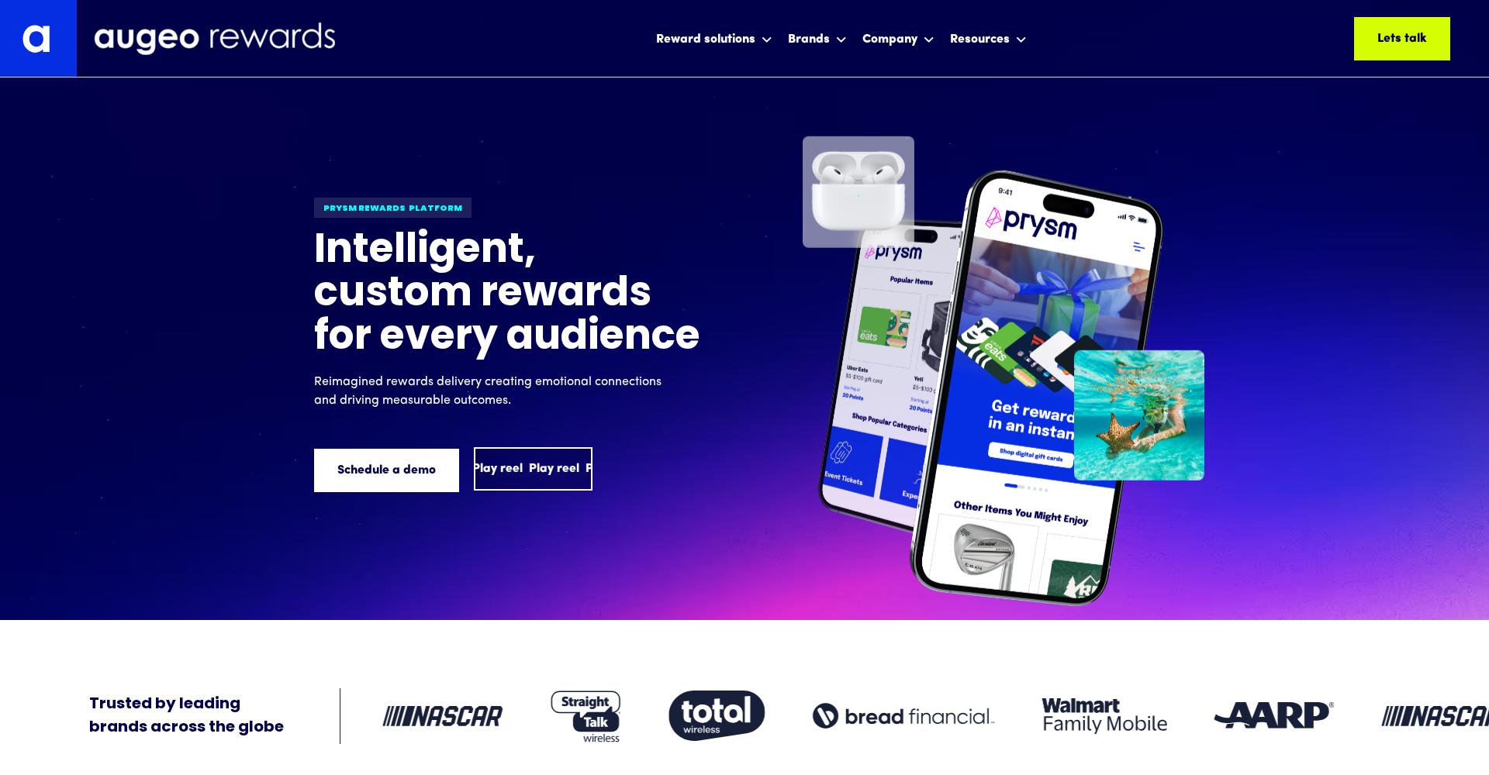
click at [546, 475] on div "Play reel" at bounding box center [554, 469] width 50 height 19
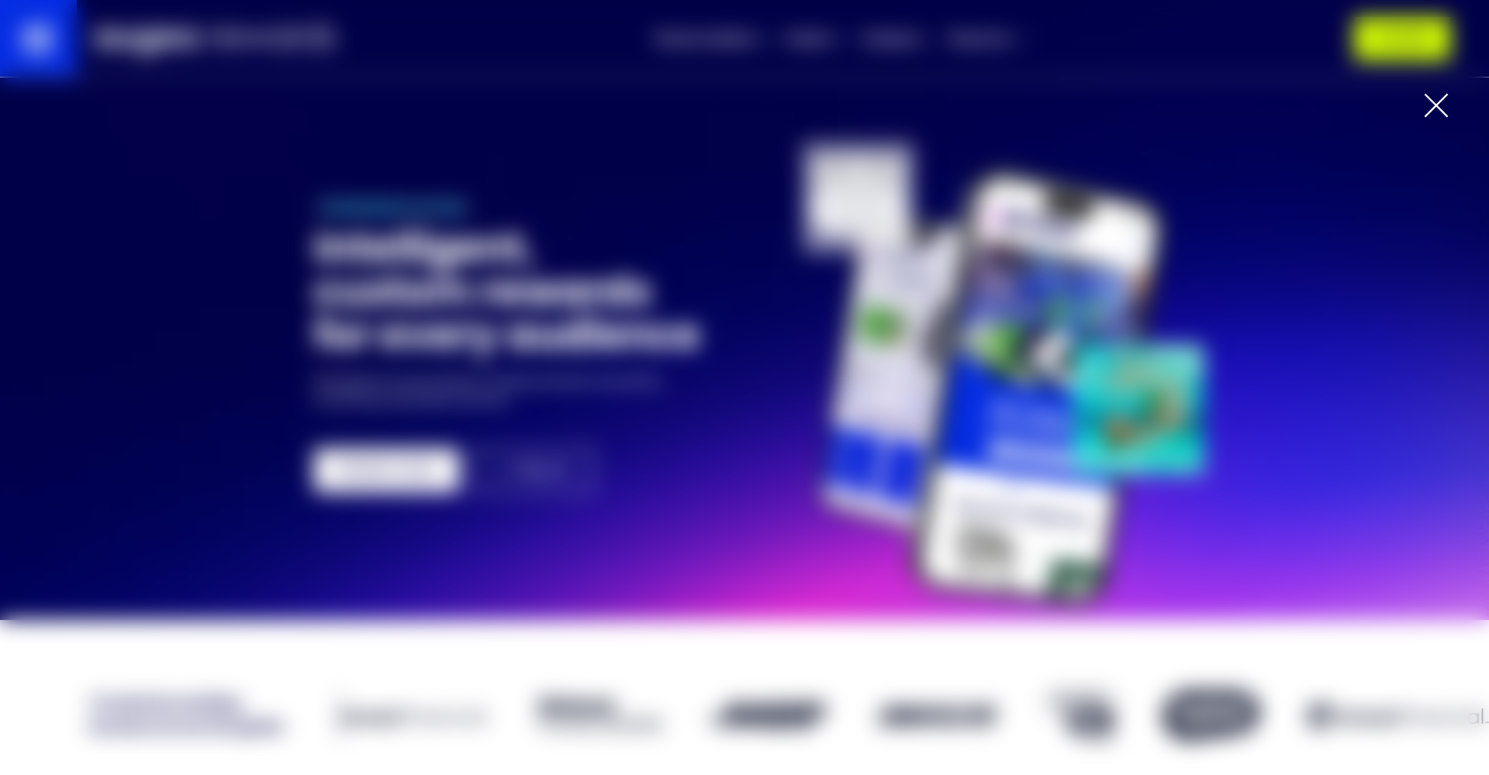
click at [1430, 103] on div at bounding box center [1435, 105] width 25 height 25
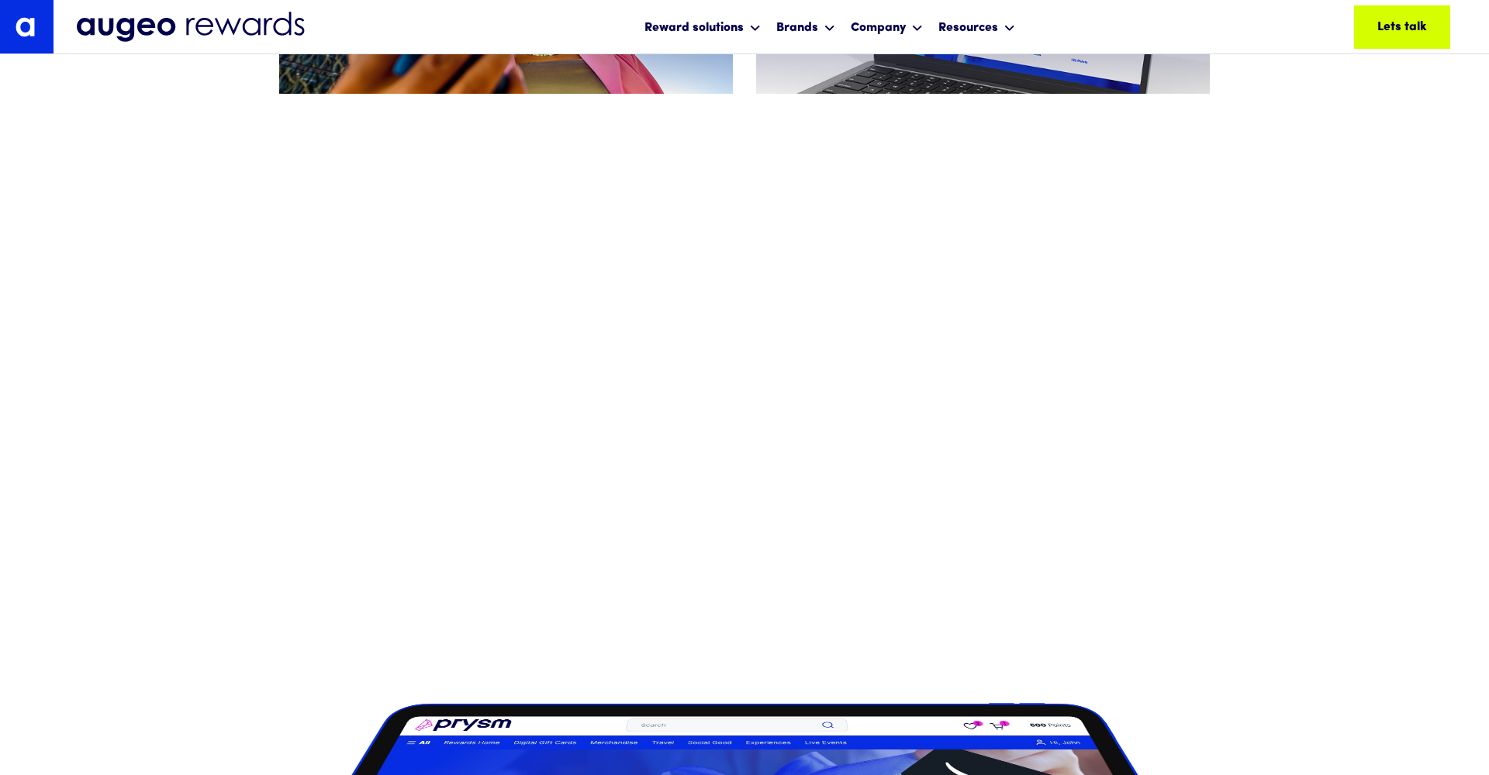
scroll to position [1099, 0]
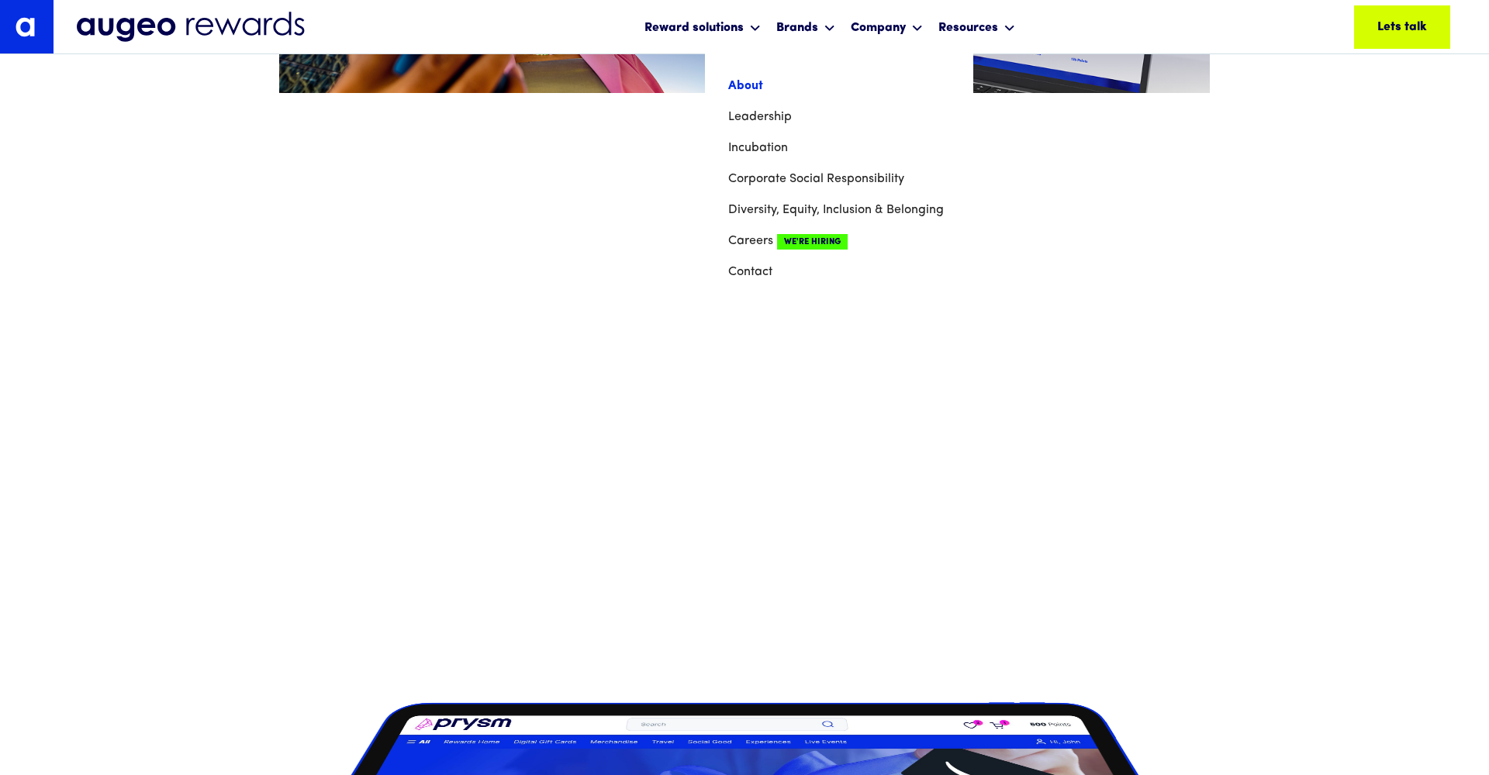
click at [757, 81] on link "About" at bounding box center [839, 86] width 222 height 31
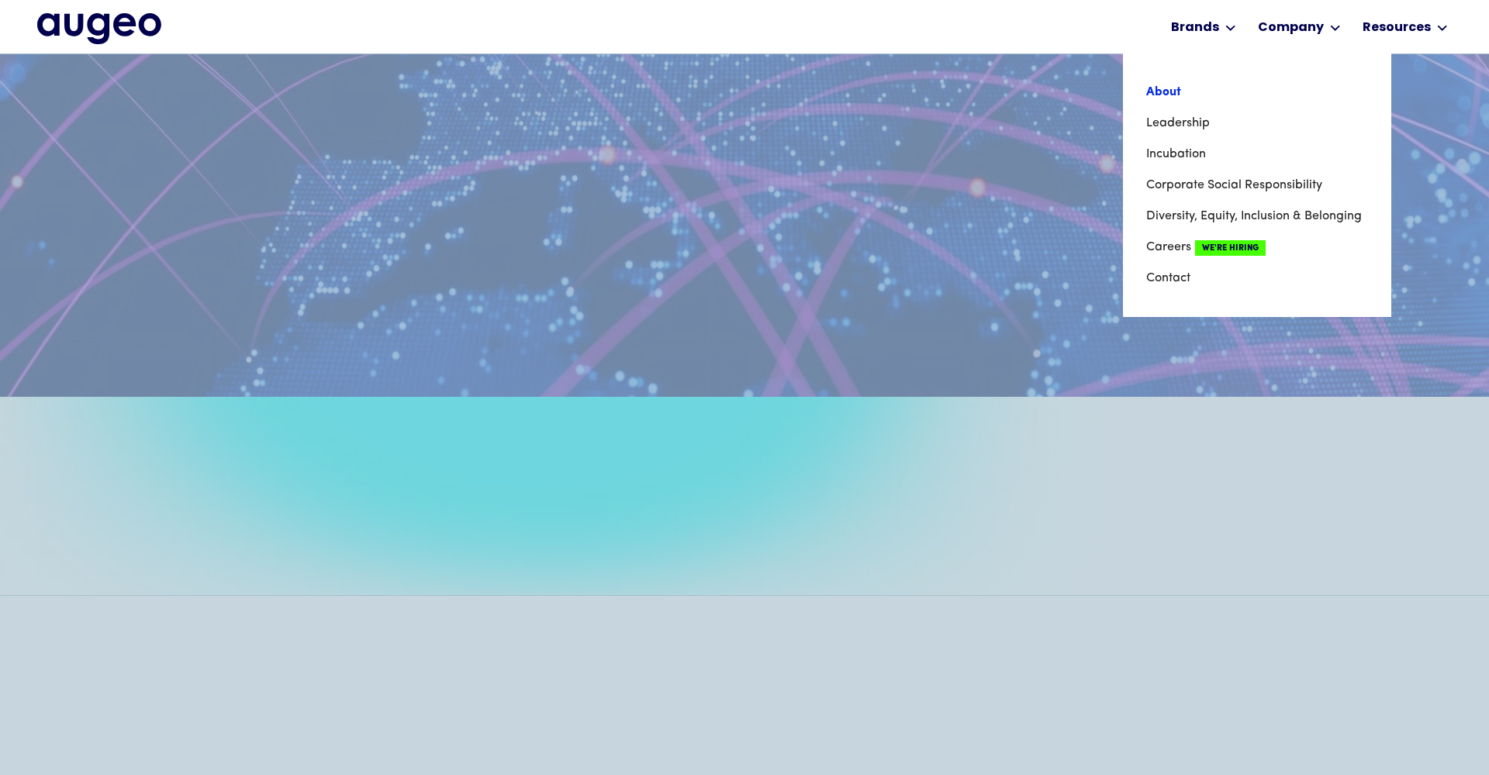
scroll to position [1007, 0]
click at [1172, 88] on link "About" at bounding box center [1257, 92] width 222 height 31
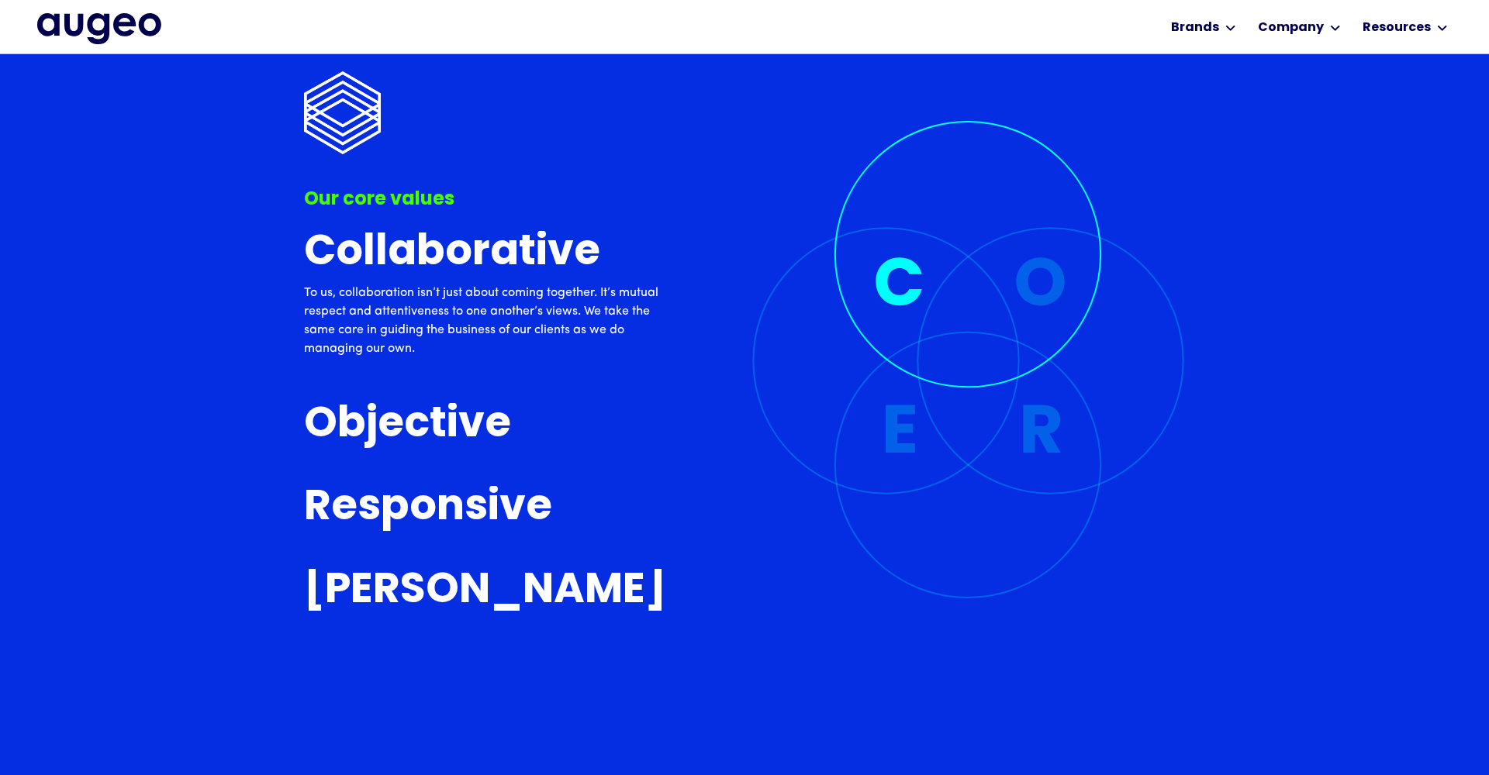
scroll to position [3820, 0]
click at [1053, 285] on img at bounding box center [967, 360] width 433 height 478
click at [1045, 294] on img at bounding box center [967, 360] width 433 height 478
click at [394, 423] on h3 "Objective" at bounding box center [407, 426] width 207 height 46
click at [392, 419] on h3 "Objective" at bounding box center [407, 426] width 207 height 46
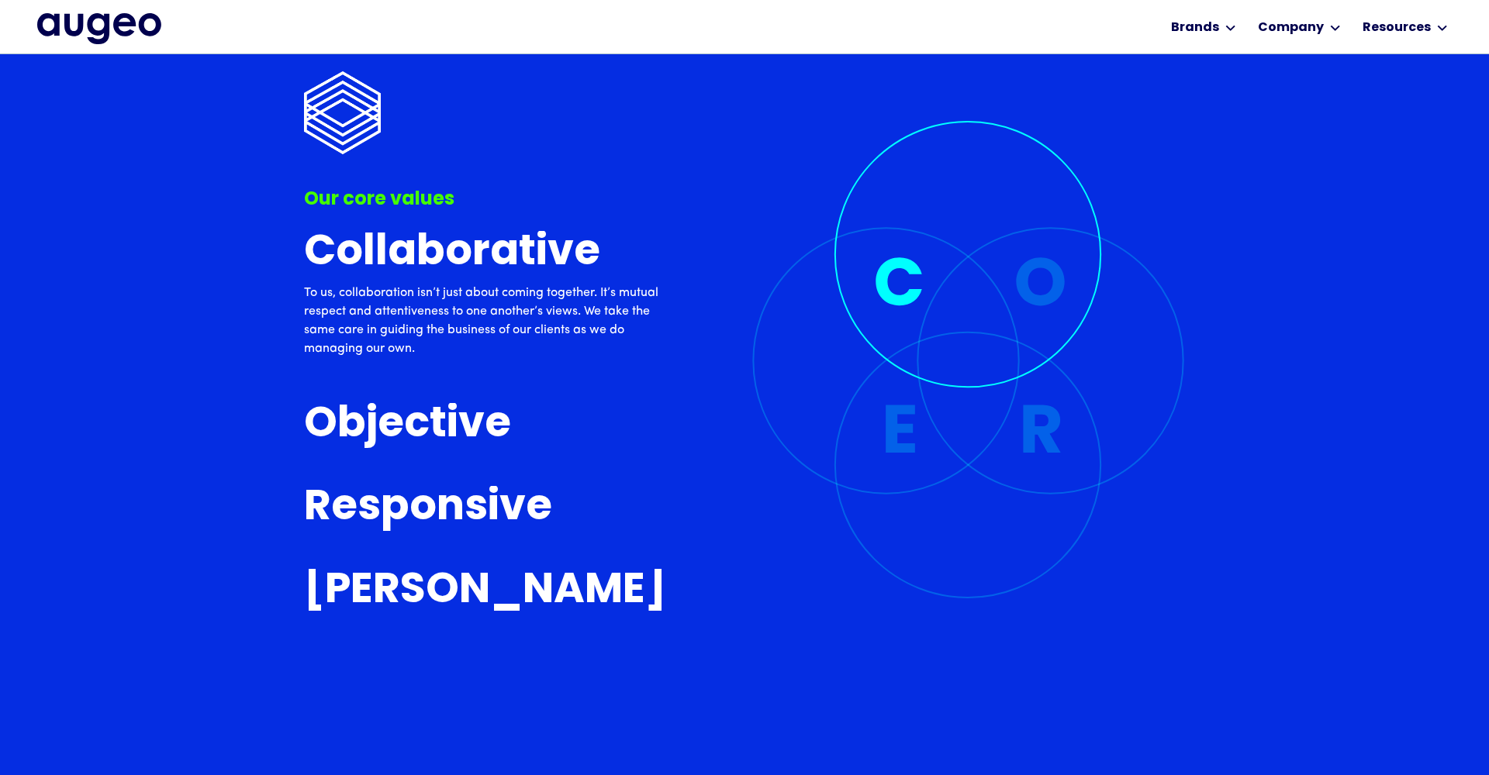
click at [399, 509] on h3 "Responsive" at bounding box center [428, 509] width 248 height 46
drag, startPoint x: 396, startPoint y: 588, endPoint x: 405, endPoint y: 582, distance: 10.5
click at [396, 587] on h3 "[PERSON_NAME]" at bounding box center [485, 592] width 362 height 46
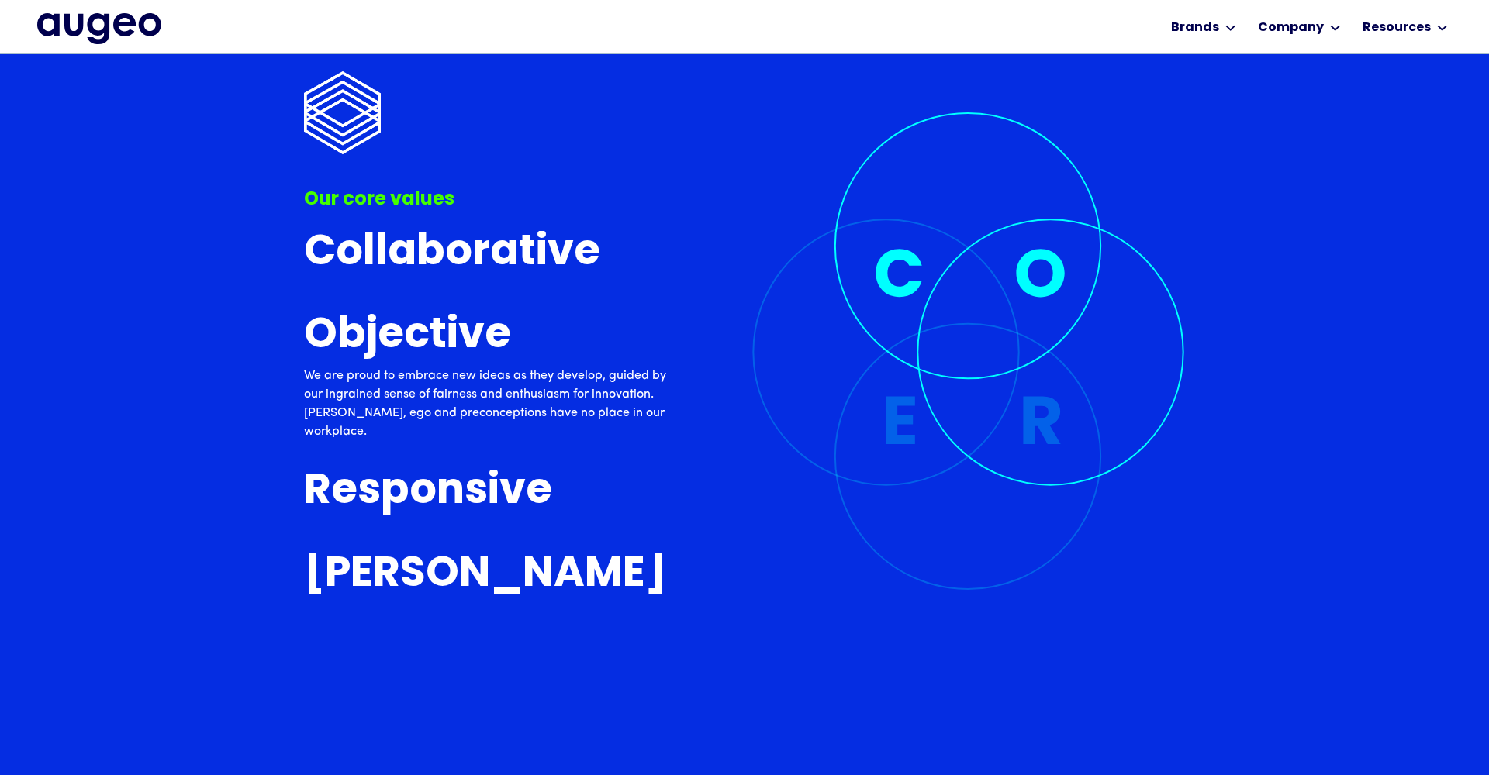
scroll to position [4091, 0]
click at [533, 499] on h3 "Responsive" at bounding box center [428, 493] width 248 height 46
click at [1037, 423] on img at bounding box center [967, 351] width 433 height 478
click at [473, 496] on h3 "Responsive" at bounding box center [428, 493] width 248 height 46
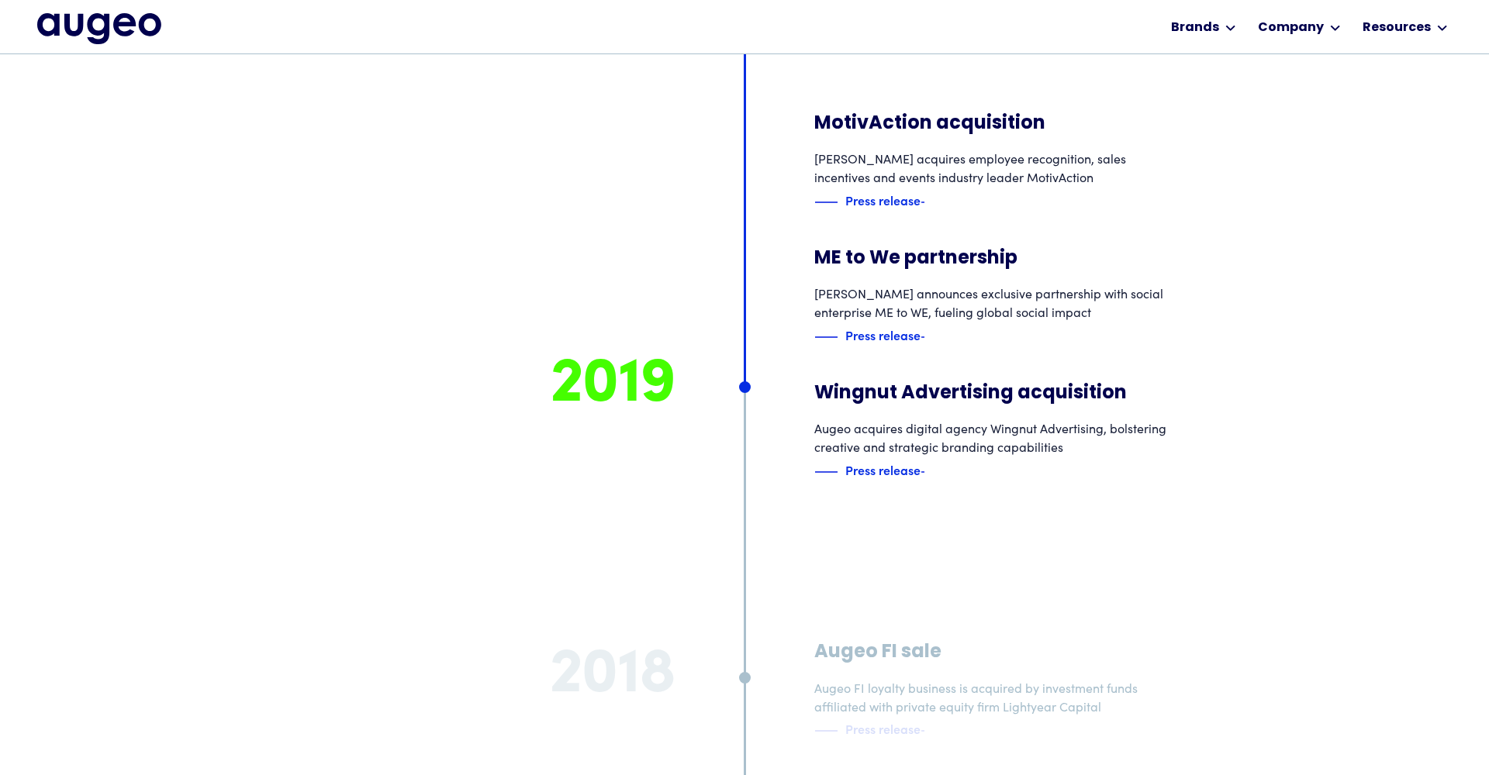
scroll to position [9230, 0]
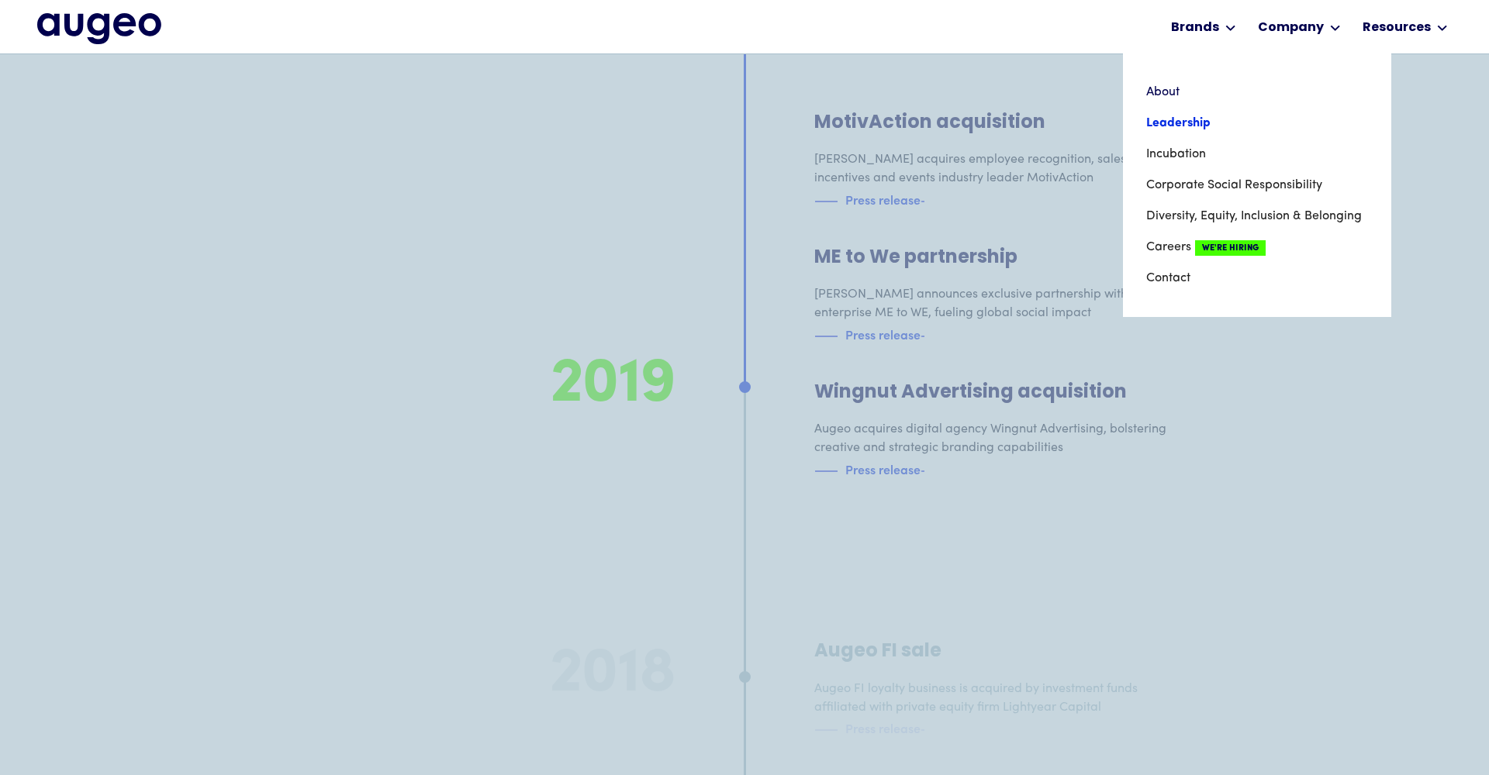
click at [1194, 125] on link "Leadership" at bounding box center [1257, 123] width 222 height 31
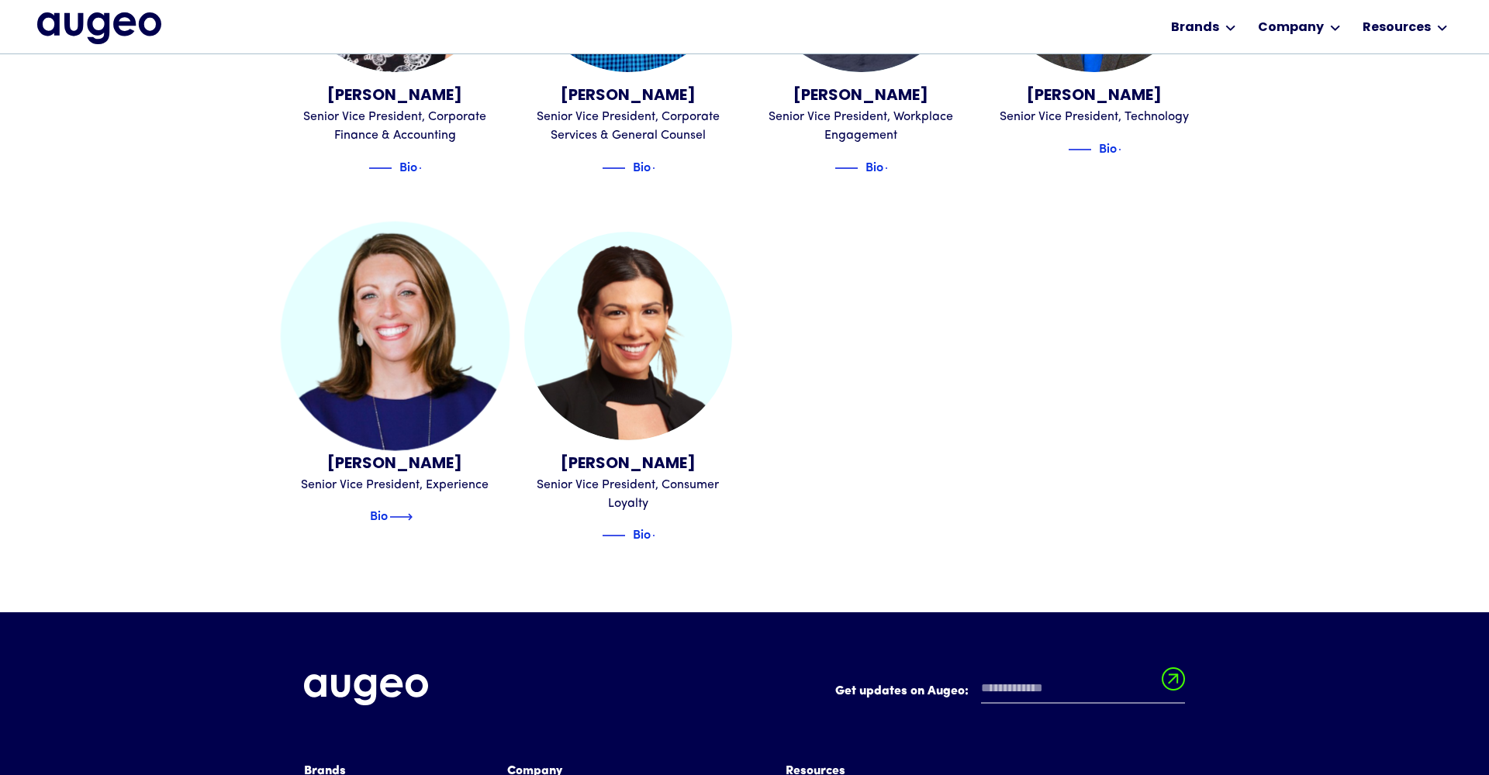
scroll to position [1886, 0]
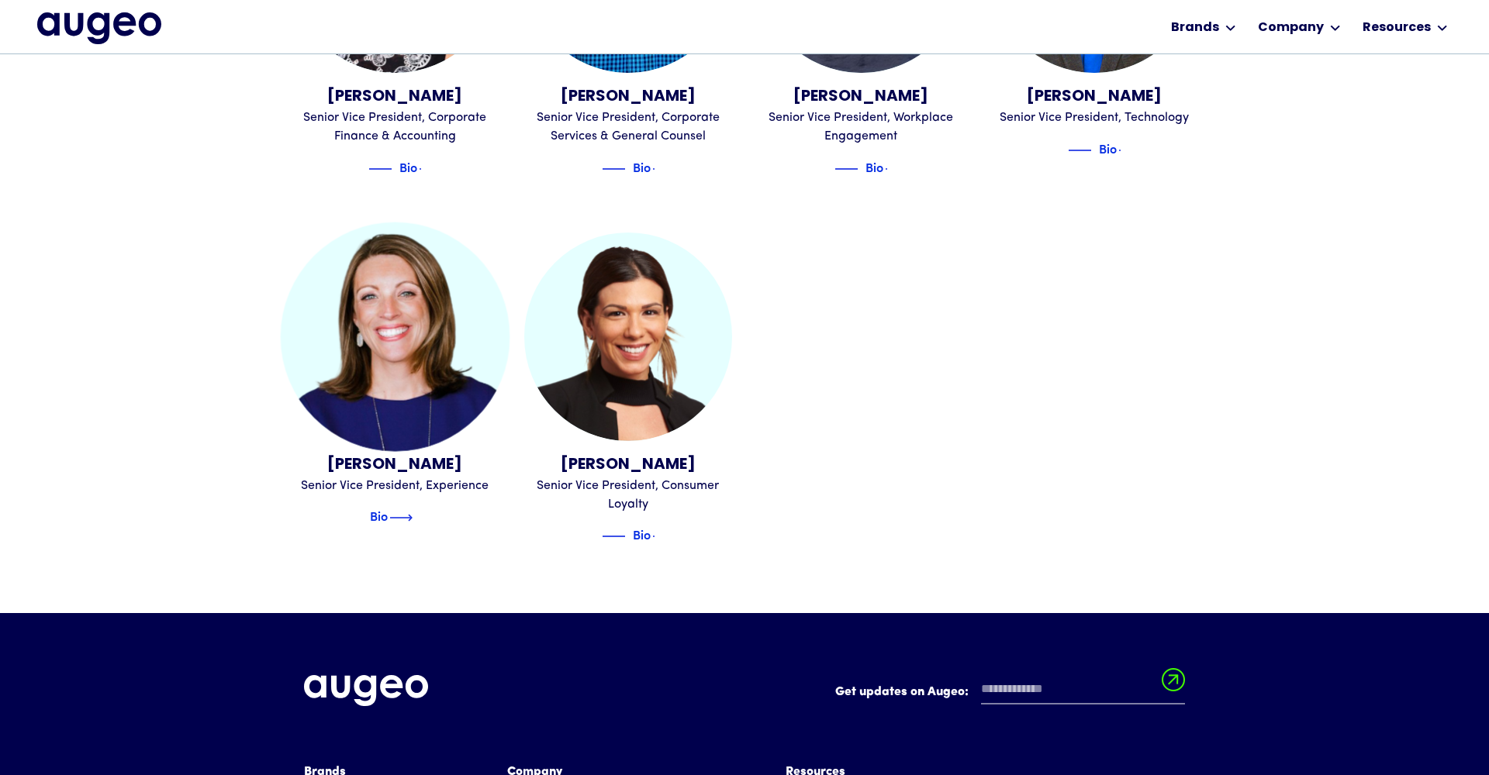
click at [412, 509] on img at bounding box center [400, 518] width 23 height 19
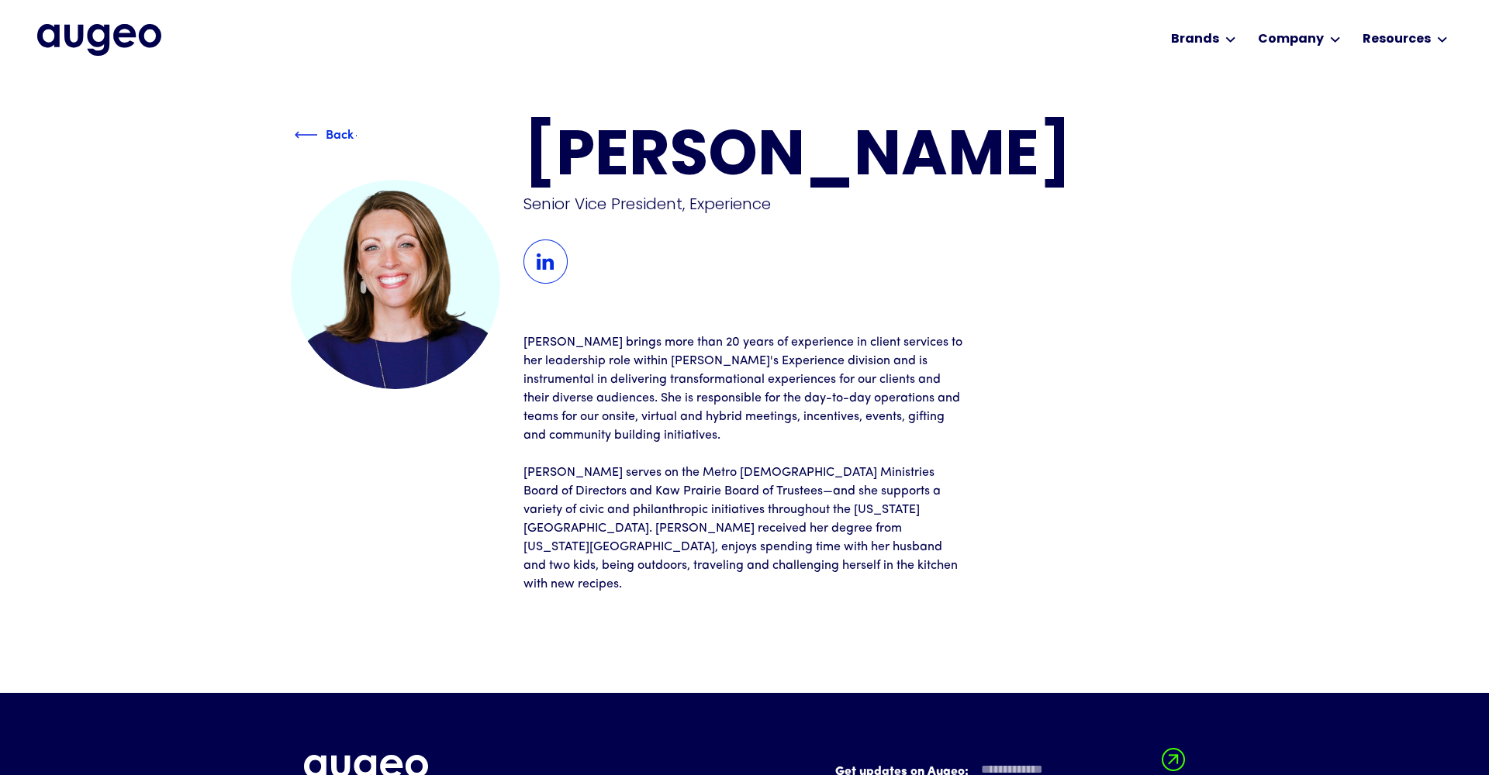
click at [305, 134] on img at bounding box center [306, 135] width 23 height 19
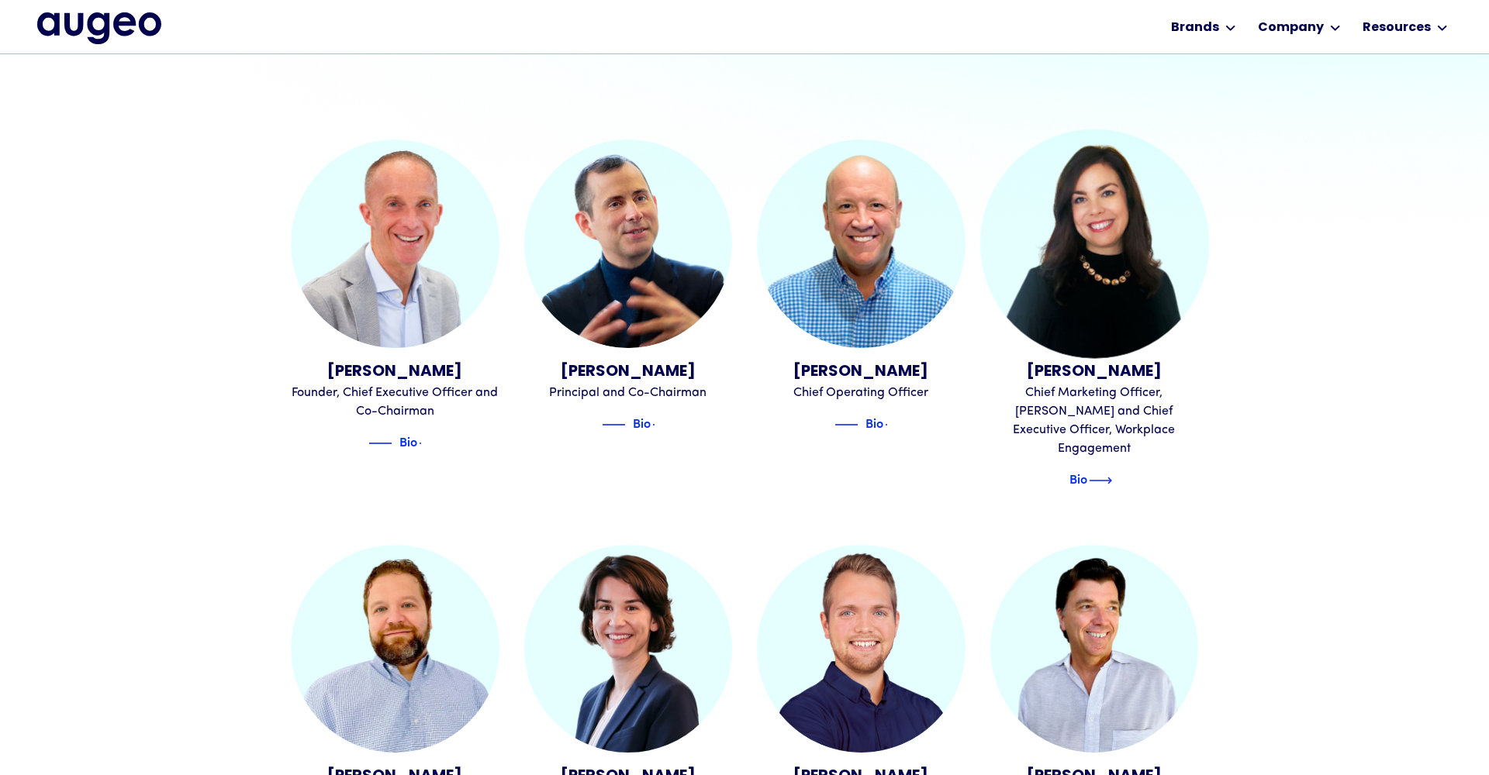
scroll to position [489, 0]
click at [1104, 471] on img at bounding box center [1100, 480] width 23 height 19
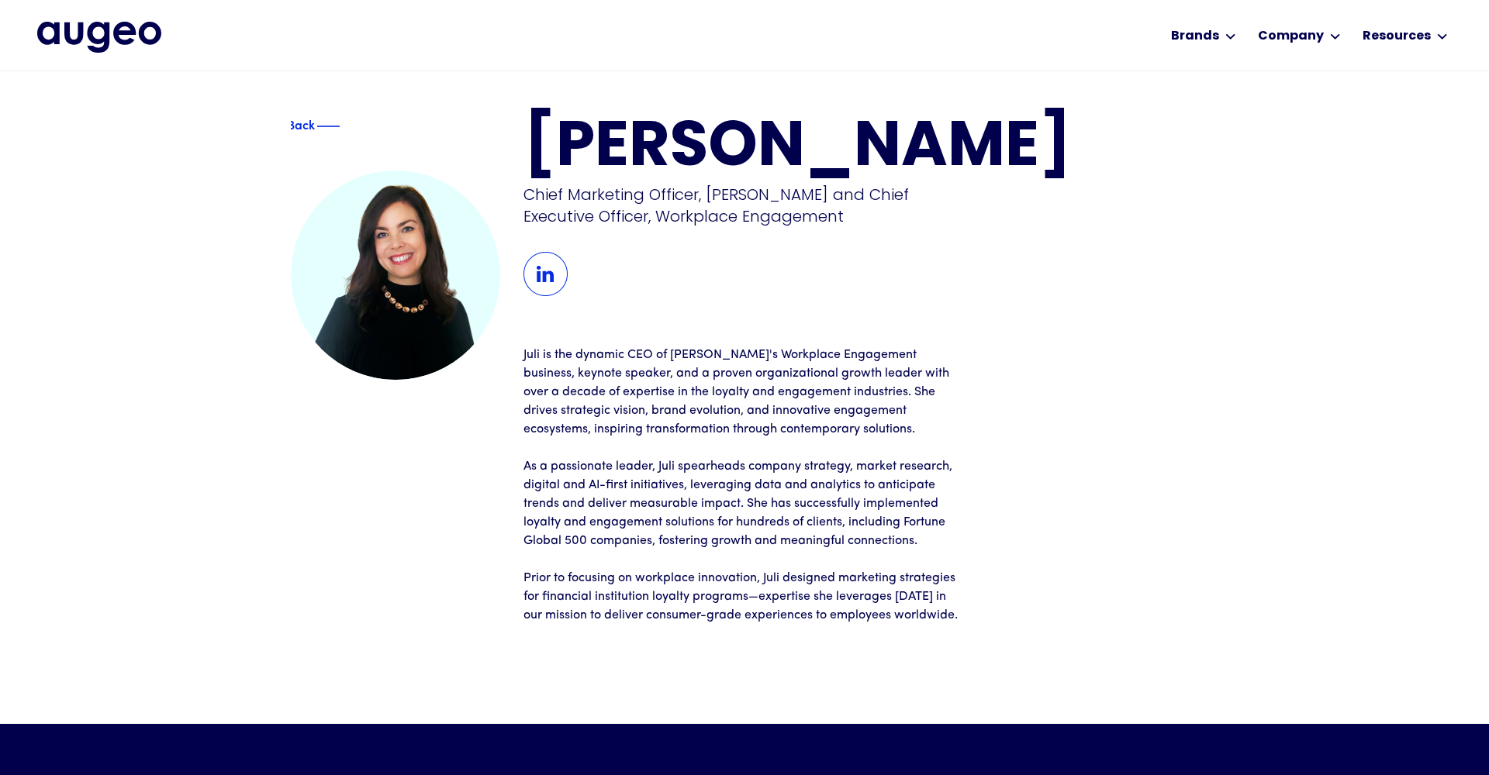
scroll to position [2, 0]
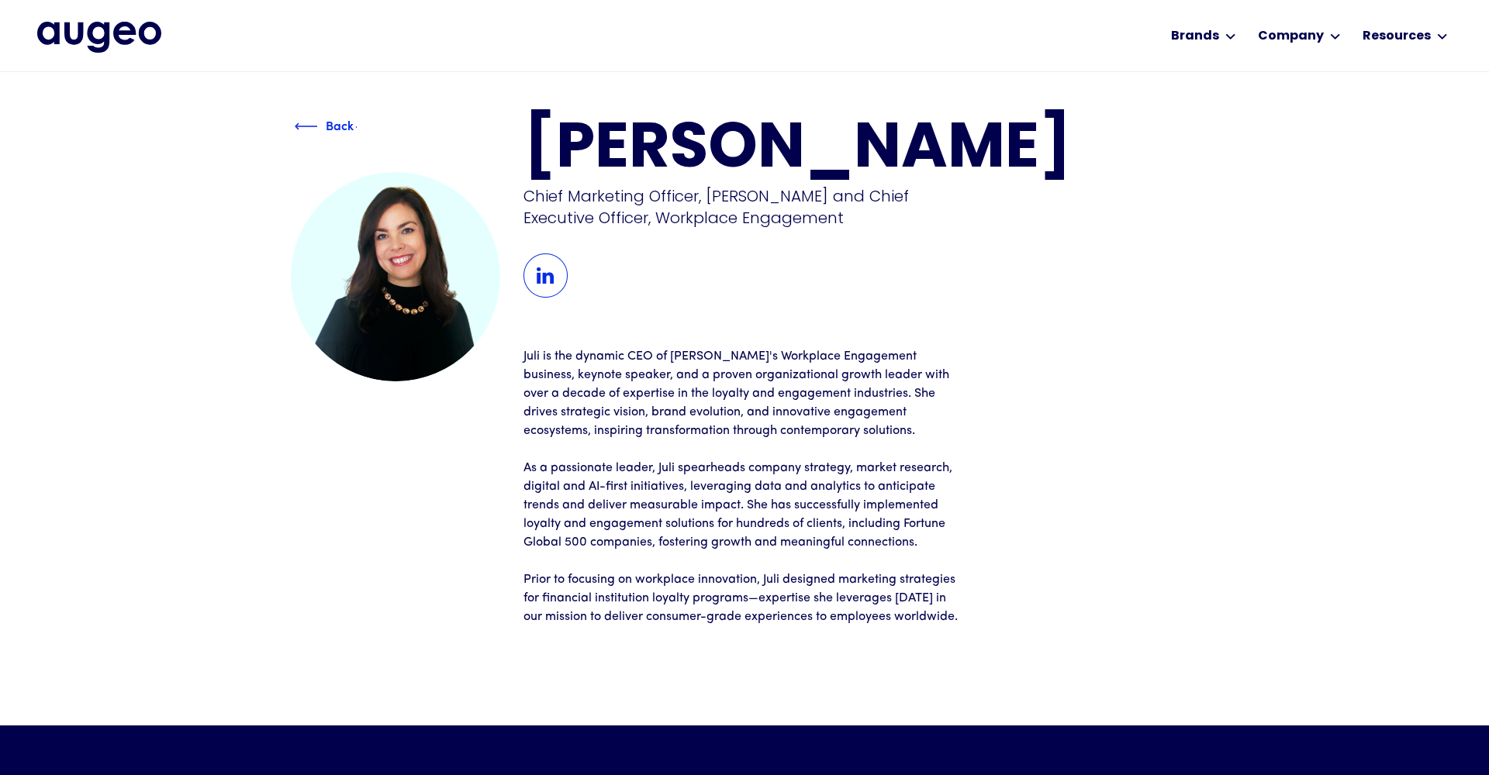
click at [302, 123] on img at bounding box center [306, 126] width 23 height 19
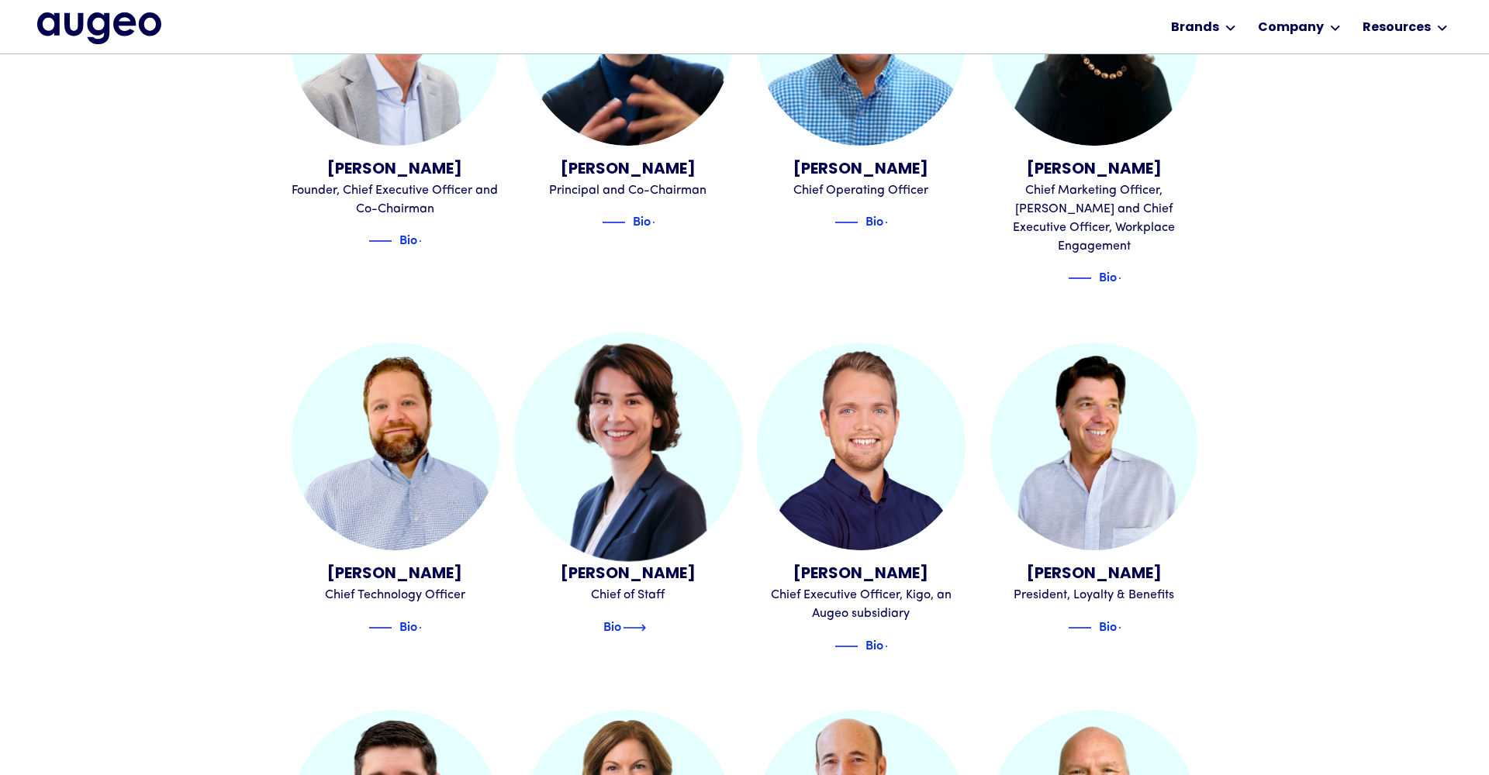
scroll to position [692, 0]
click at [642, 618] on img at bounding box center [634, 627] width 23 height 19
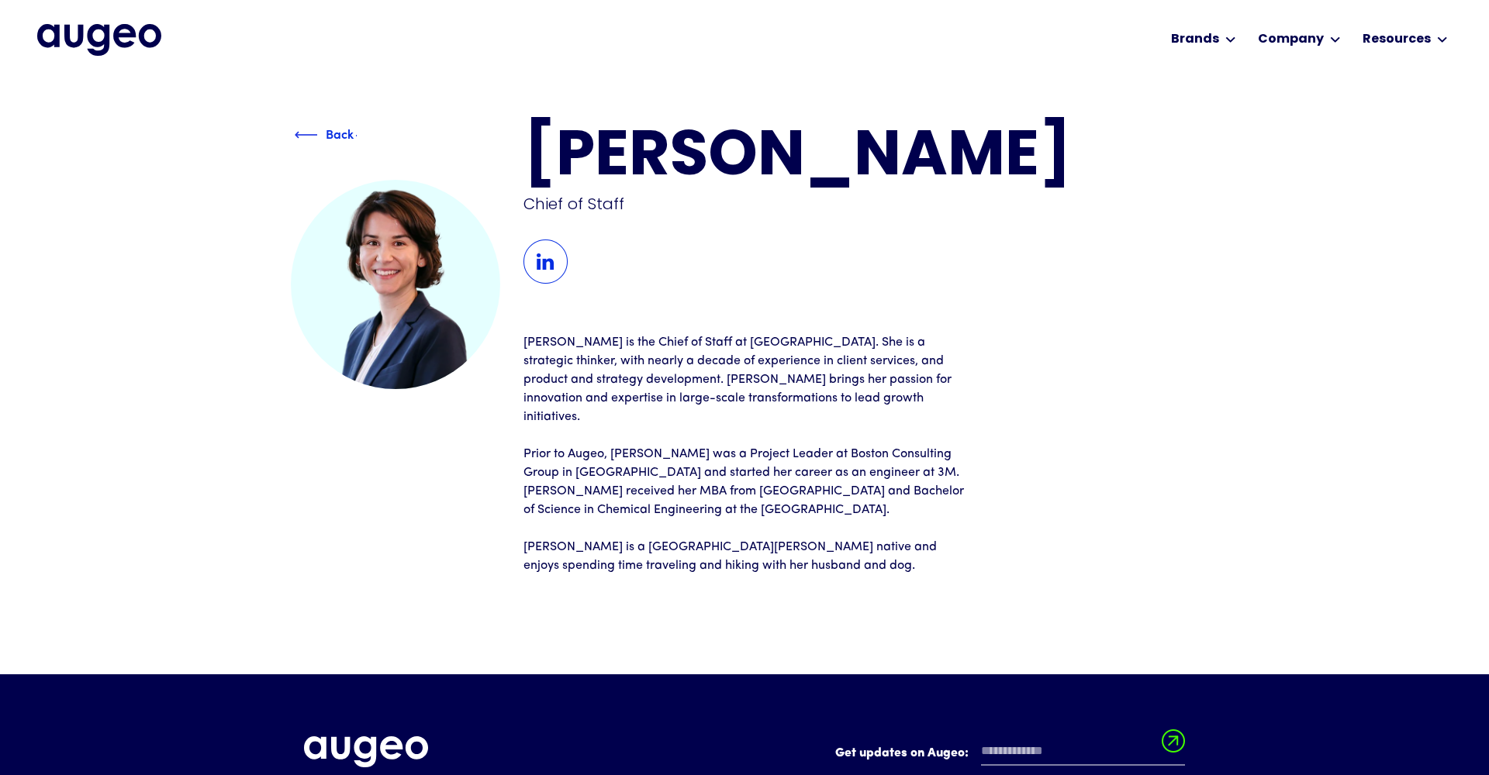
click at [319, 133] on div "Back" at bounding box center [340, 135] width 91 height 19
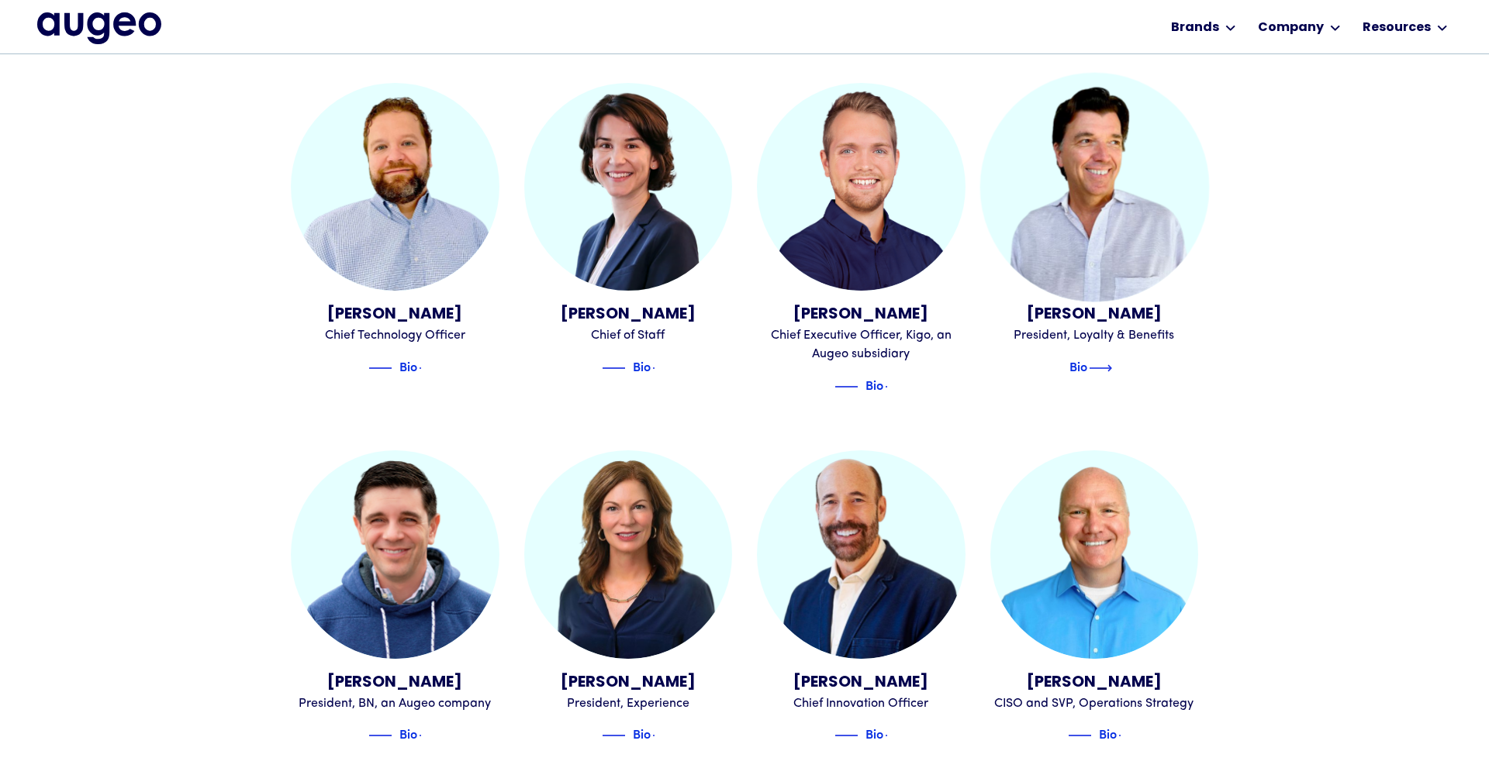
scroll to position [951, 0]
click at [1112, 358] on img at bounding box center [1100, 367] width 23 height 19
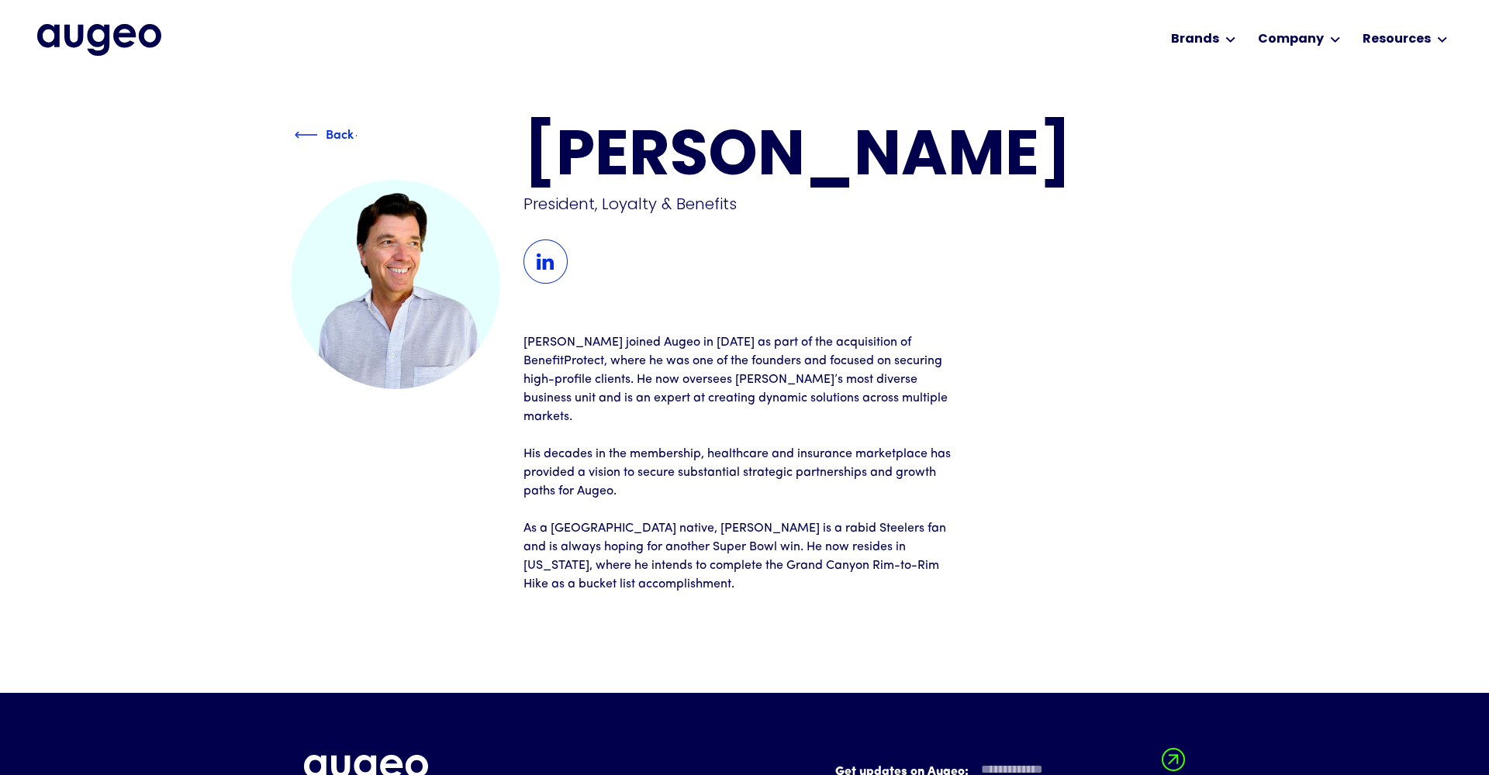
click at [309, 136] on img at bounding box center [306, 135] width 23 height 19
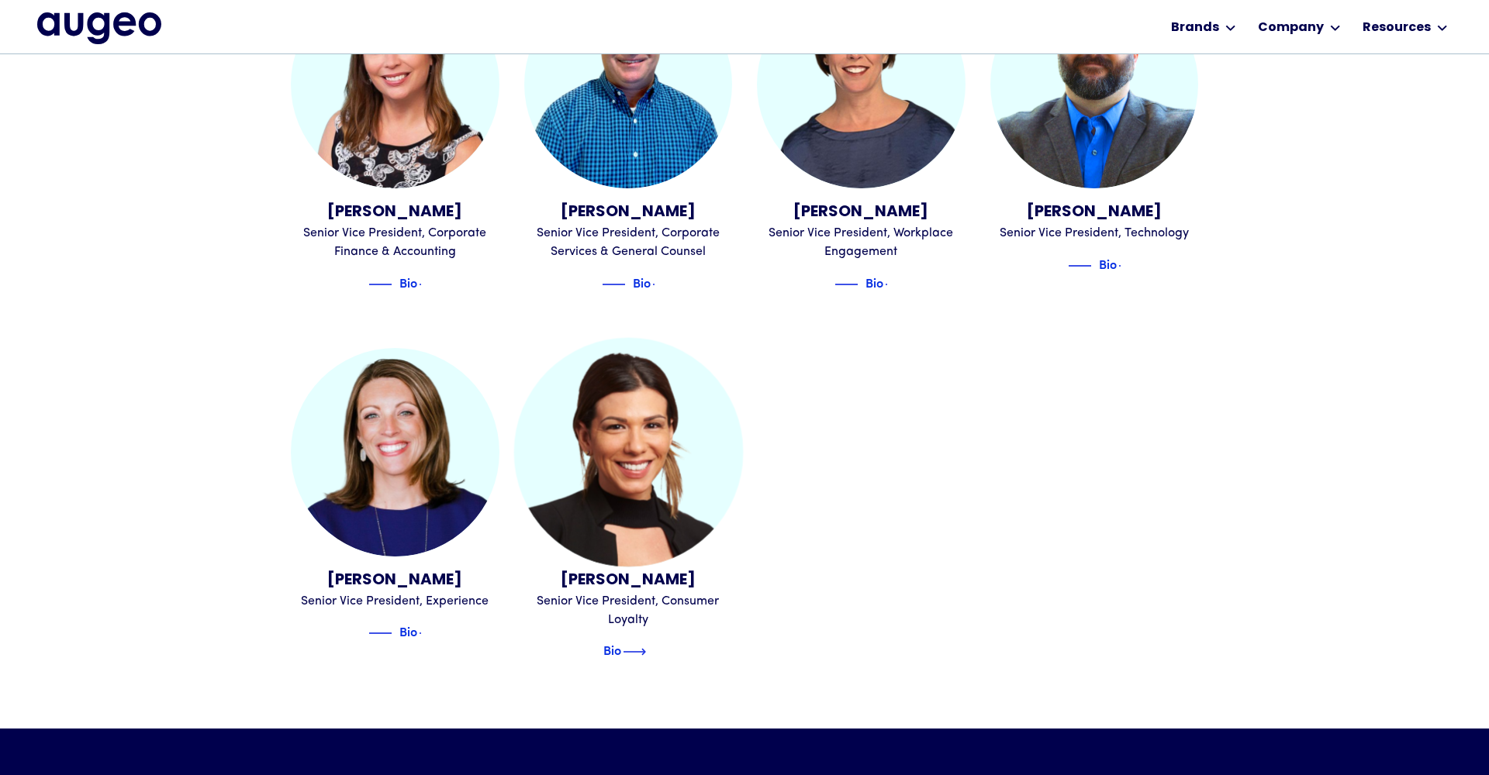
scroll to position [1771, 0]
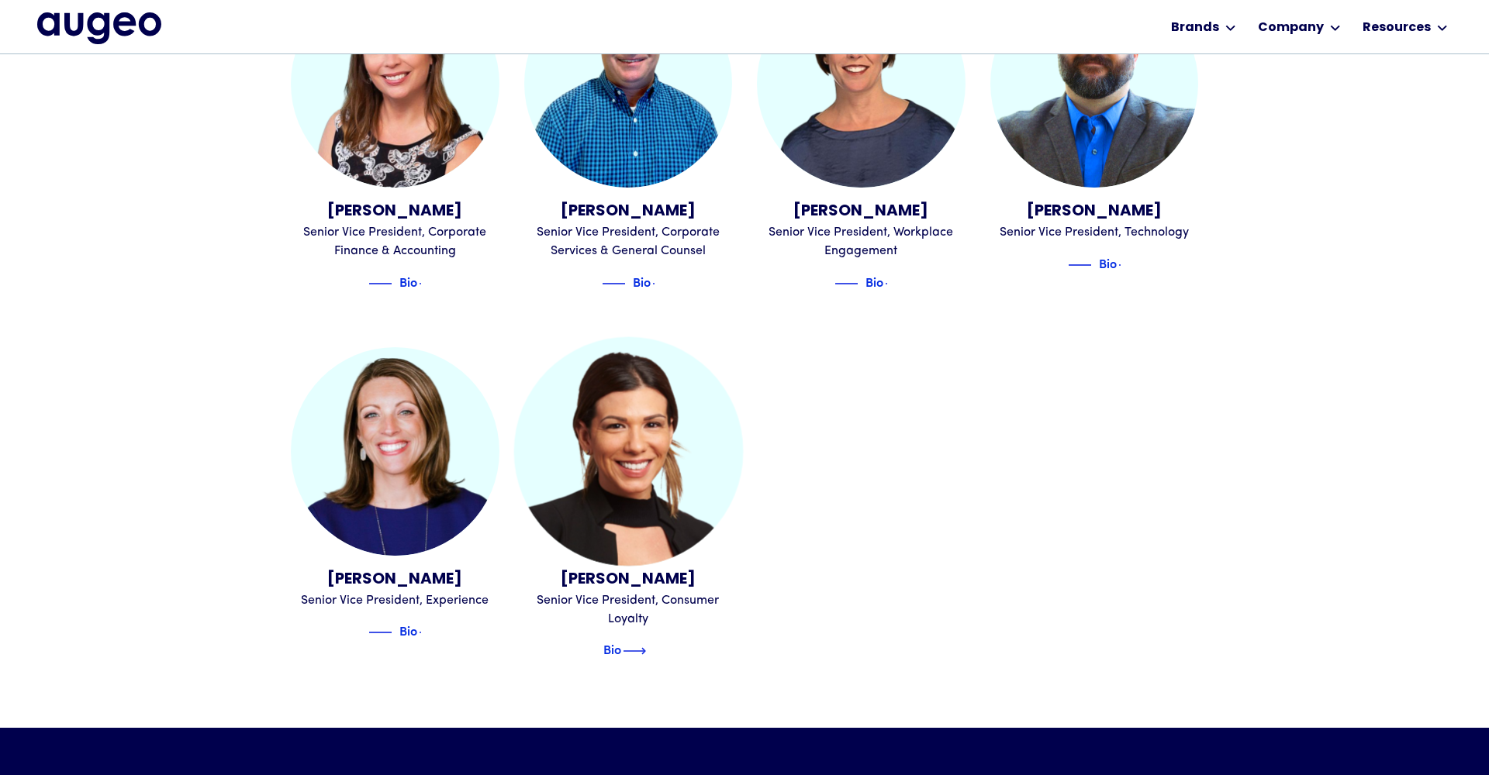
click at [640, 642] on img at bounding box center [634, 651] width 23 height 19
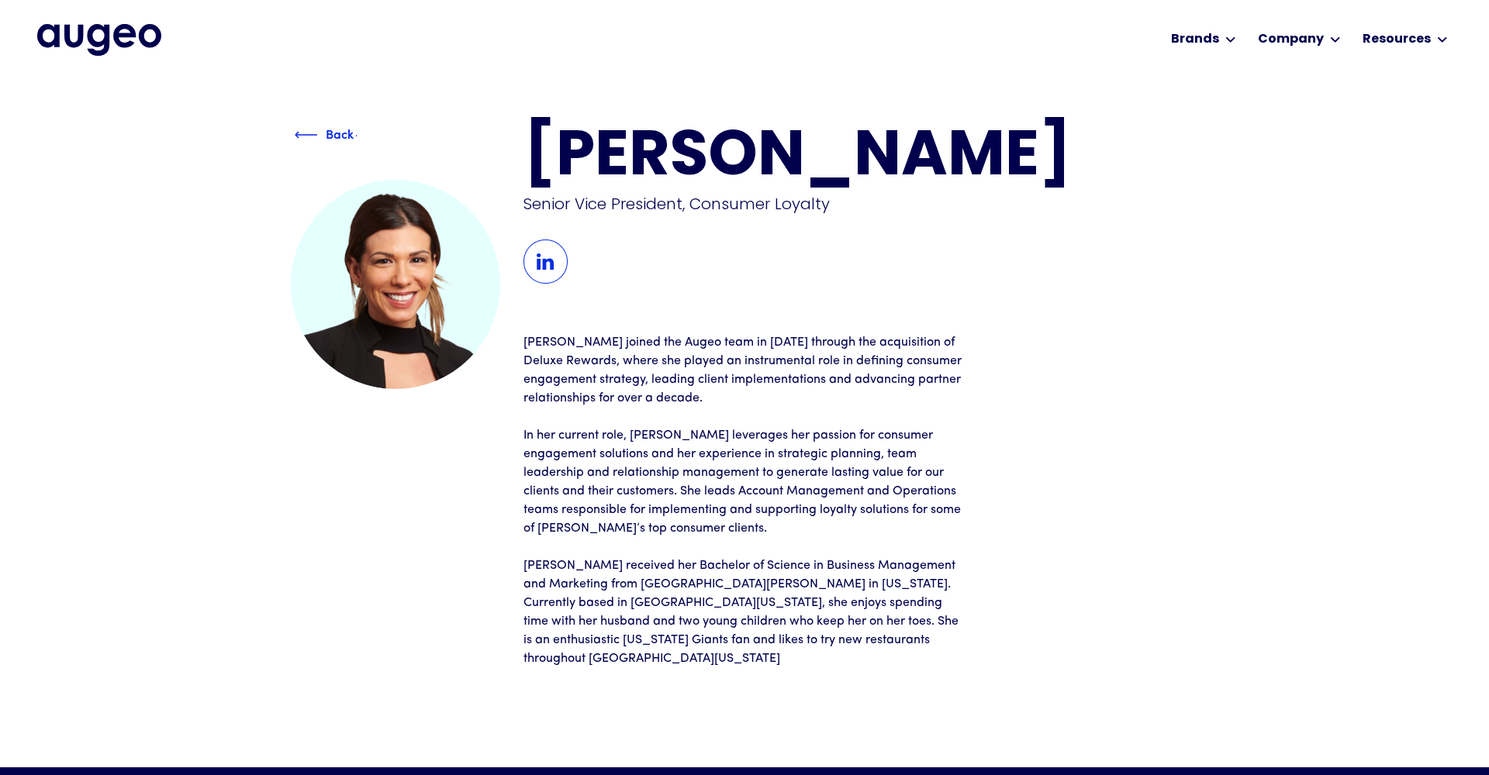
click at [310, 133] on img at bounding box center [306, 135] width 23 height 19
